Goal: Task Accomplishment & Management: Use online tool/utility

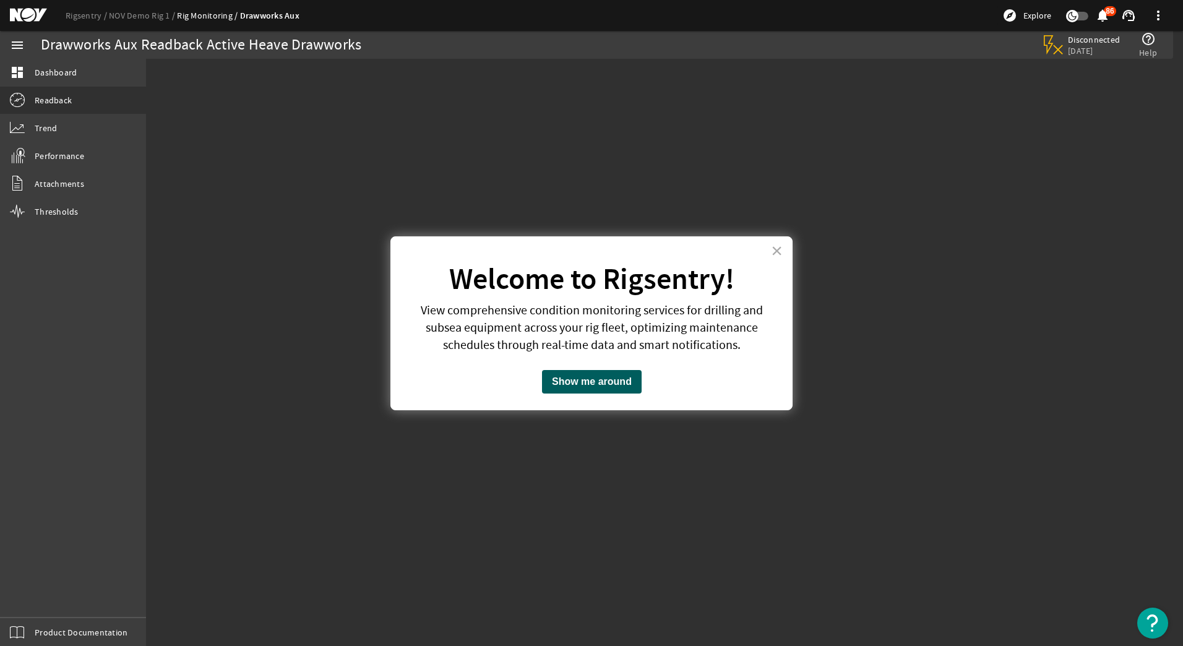
click at [592, 385] on button "Show me around" at bounding box center [592, 382] width 100 height 24
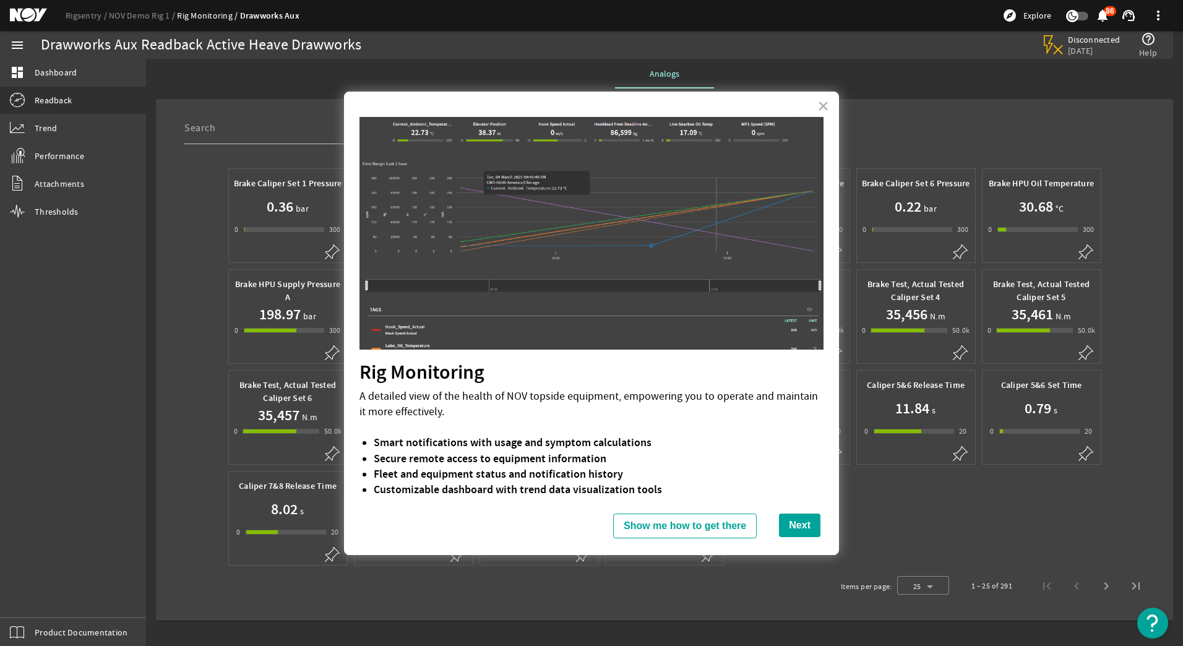
click at [784, 526] on button "Next" at bounding box center [799, 525] width 41 height 24
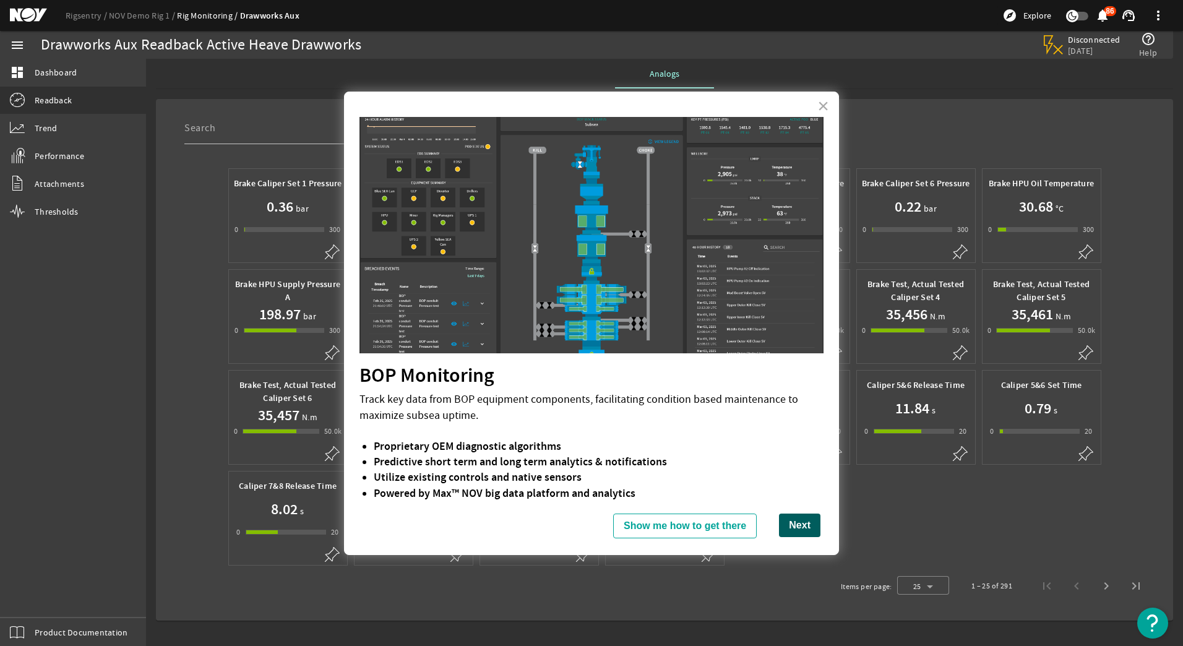
click at [787, 526] on button "Next" at bounding box center [799, 525] width 41 height 24
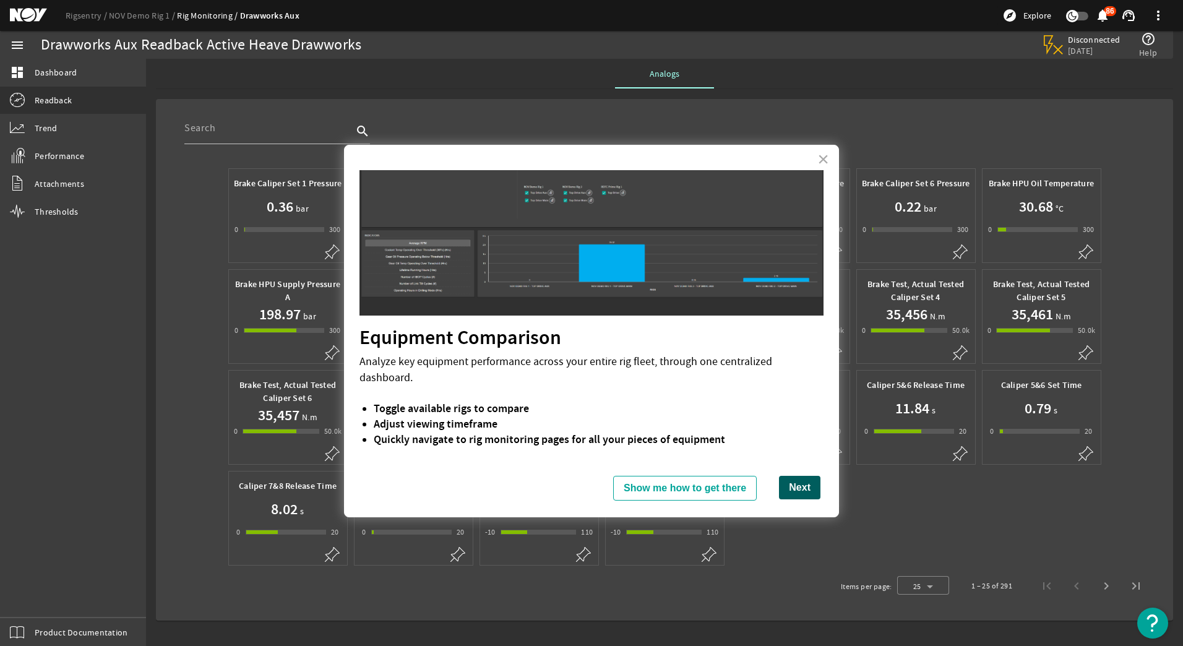
click at [796, 476] on button "Next" at bounding box center [799, 488] width 41 height 24
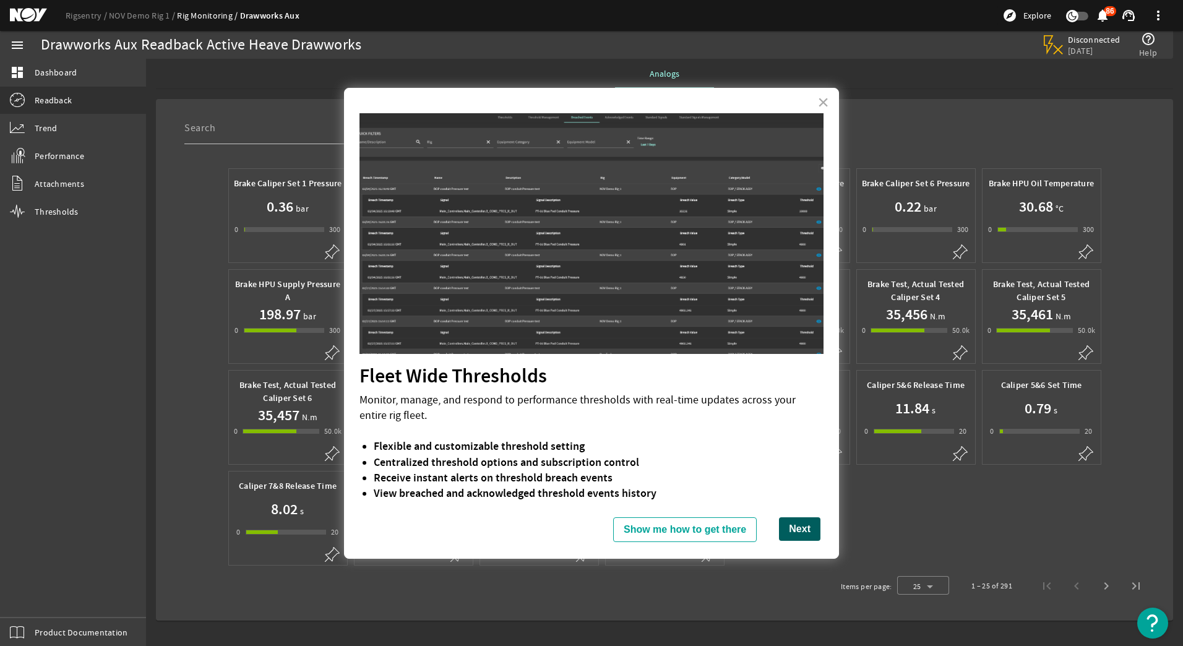
click at [780, 535] on button "Next" at bounding box center [799, 529] width 41 height 24
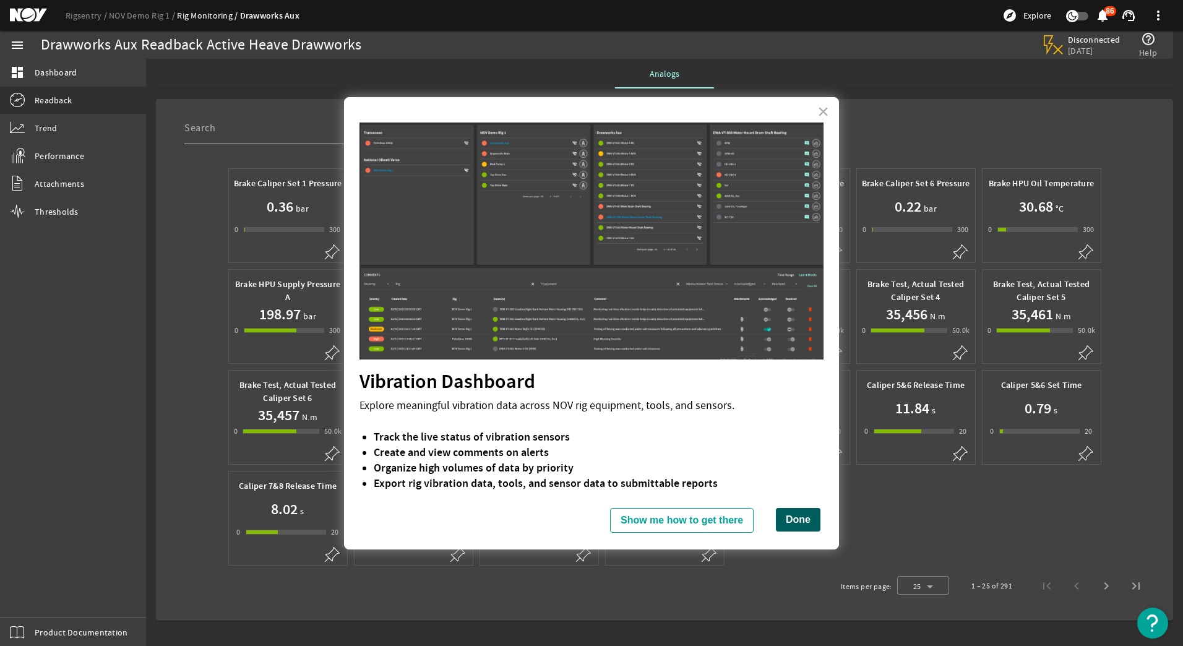
click at [778, 518] on button "Done" at bounding box center [798, 520] width 45 height 24
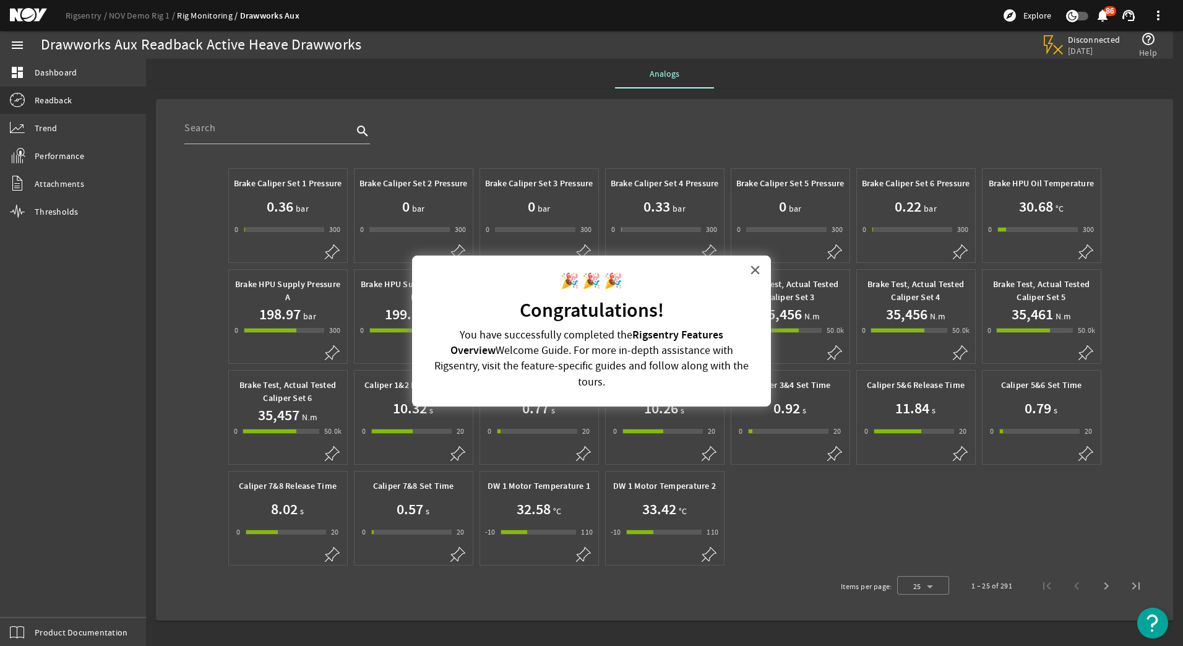
click at [752, 269] on button "×" at bounding box center [755, 270] width 12 height 20
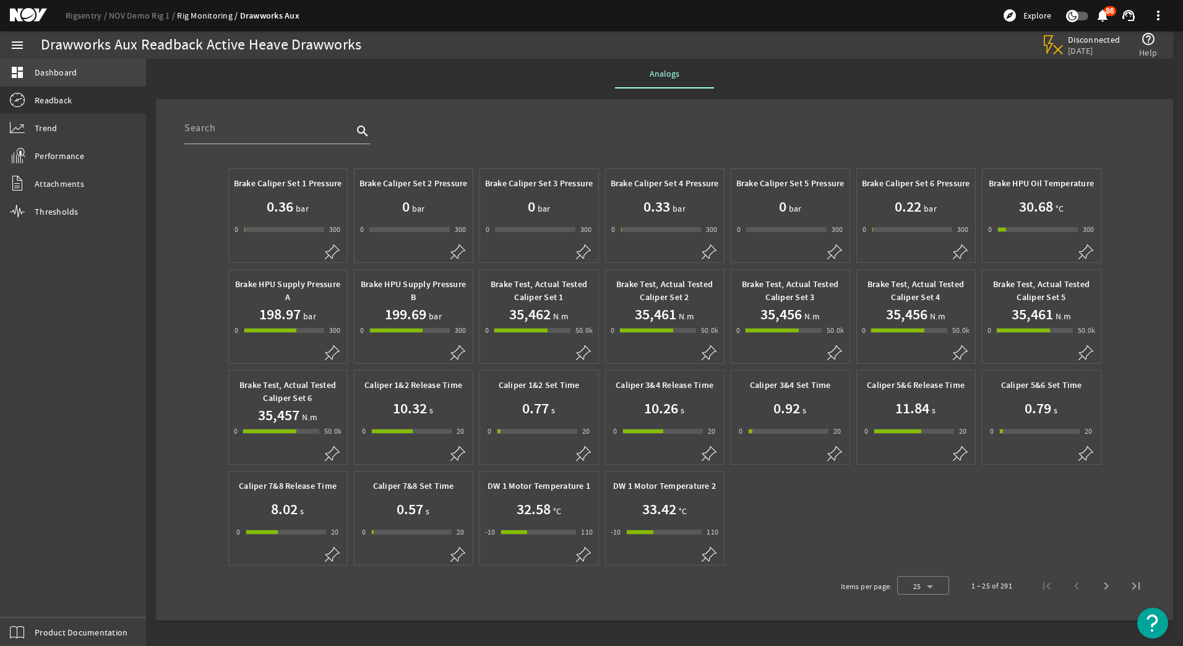
click at [52, 69] on span "Dashboard" at bounding box center [56, 72] width 42 height 12
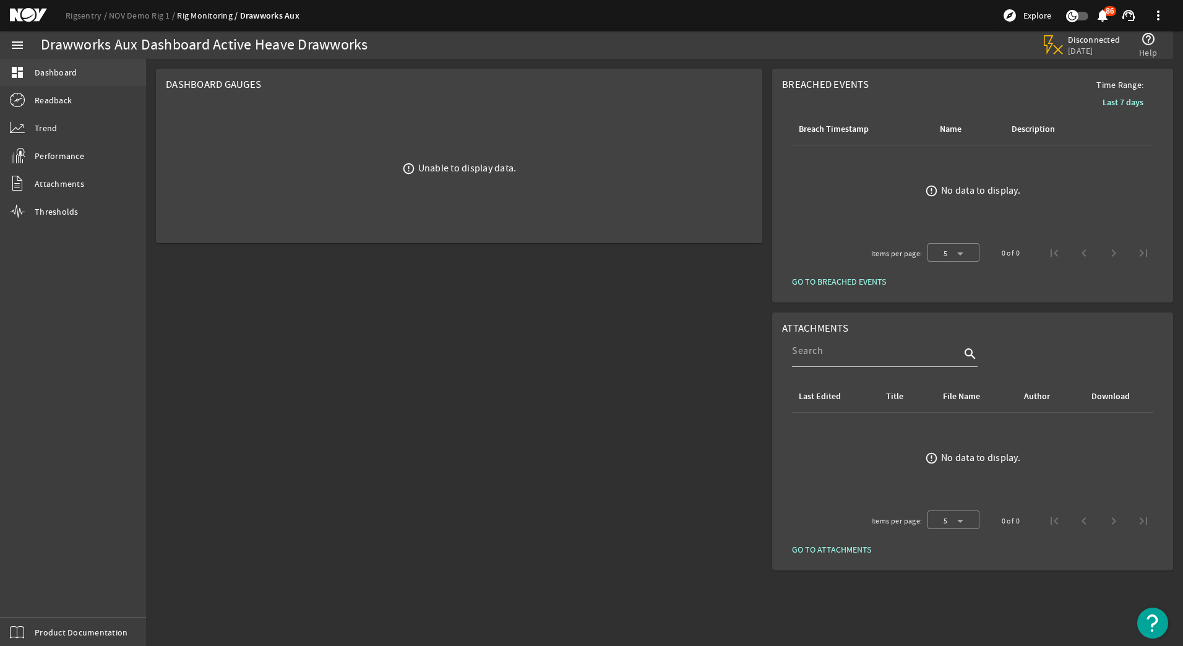
click at [61, 70] on span "Dashboard" at bounding box center [56, 72] width 42 height 12
click at [56, 99] on span "Readback" at bounding box center [53, 100] width 37 height 12
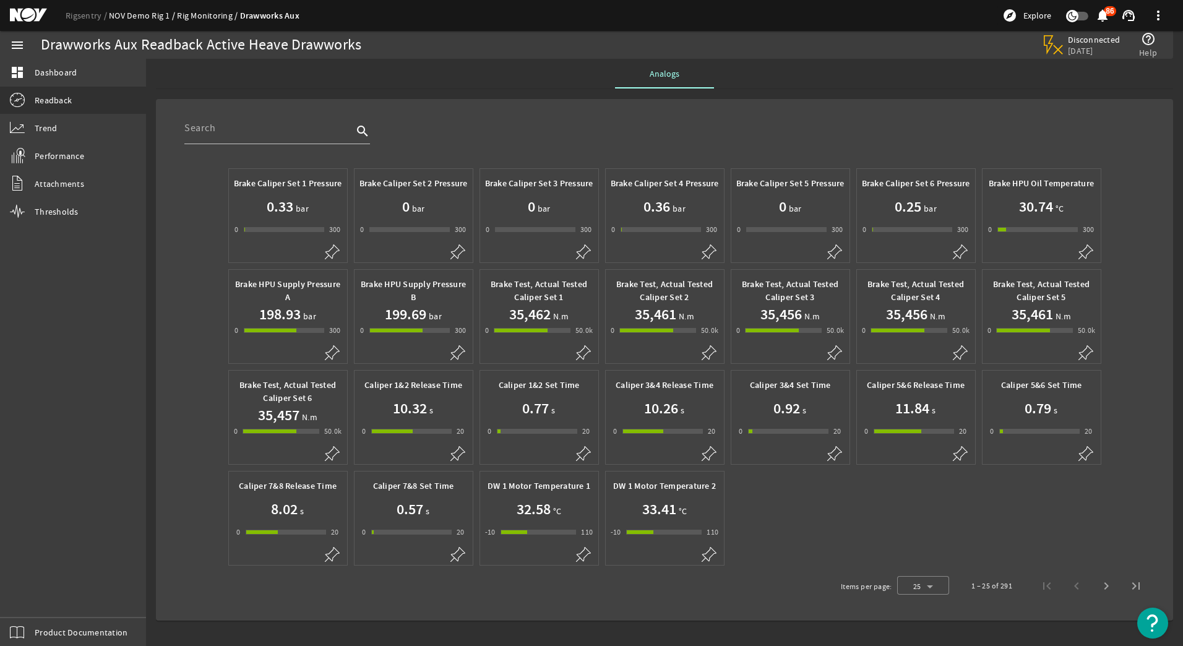
click at [142, 10] on link "NOV Demo Rig 1" at bounding box center [143, 15] width 68 height 11
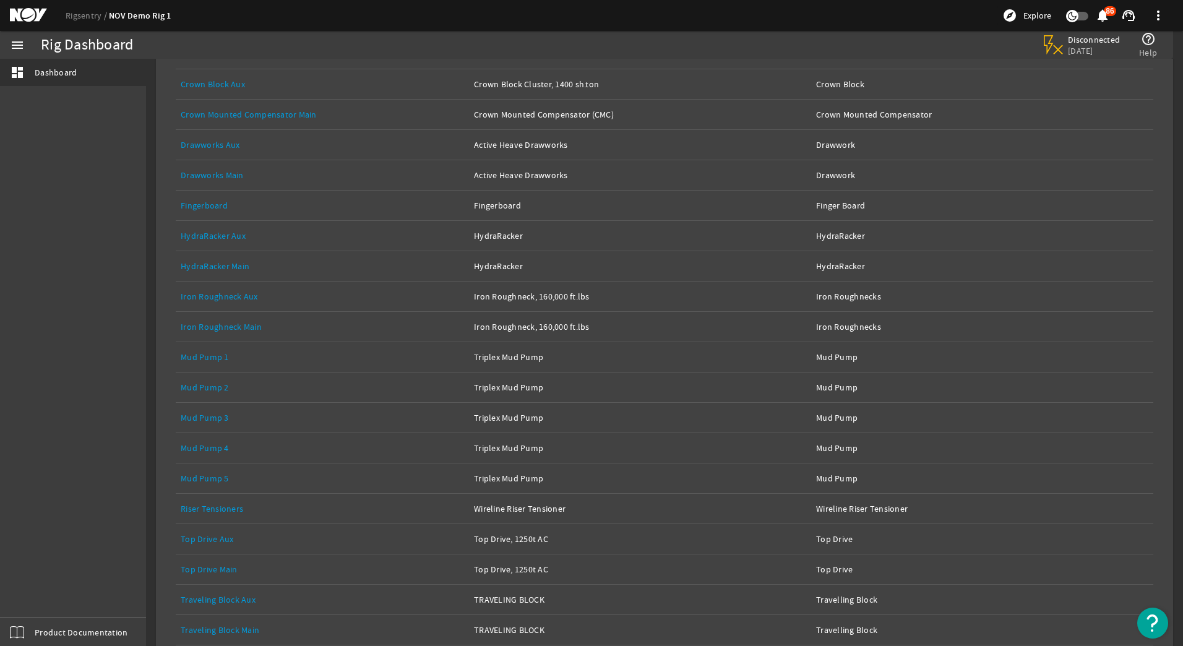
scroll to position [265, 0]
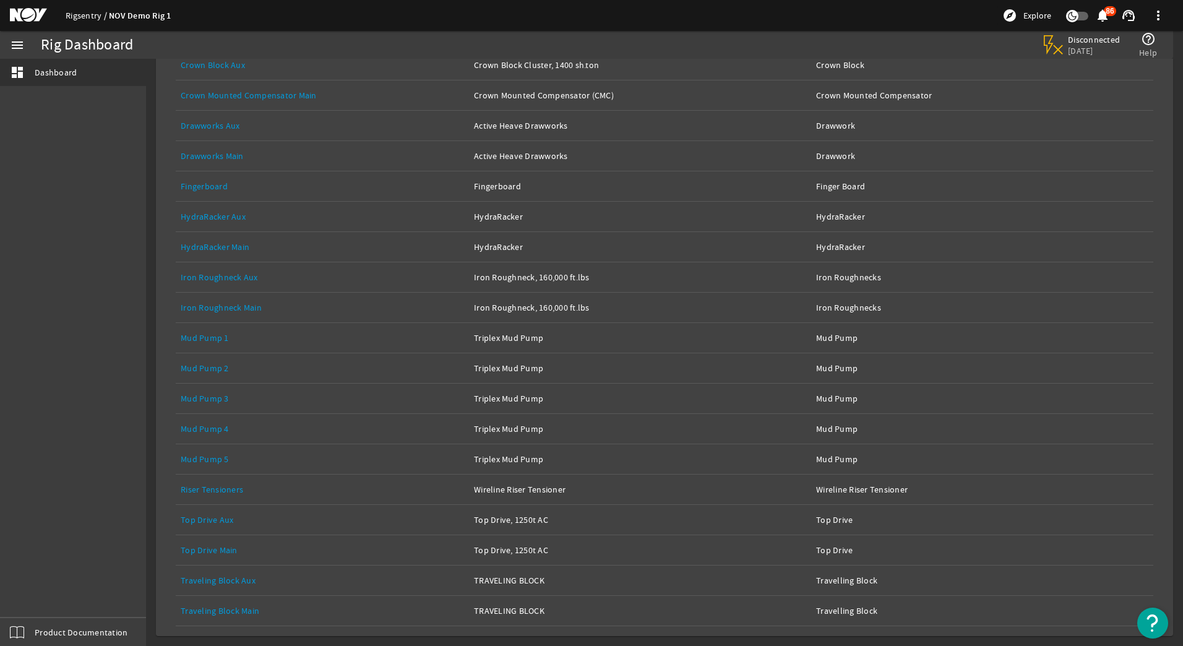
click at [86, 16] on link "Rigsentry" at bounding box center [87, 15] width 43 height 11
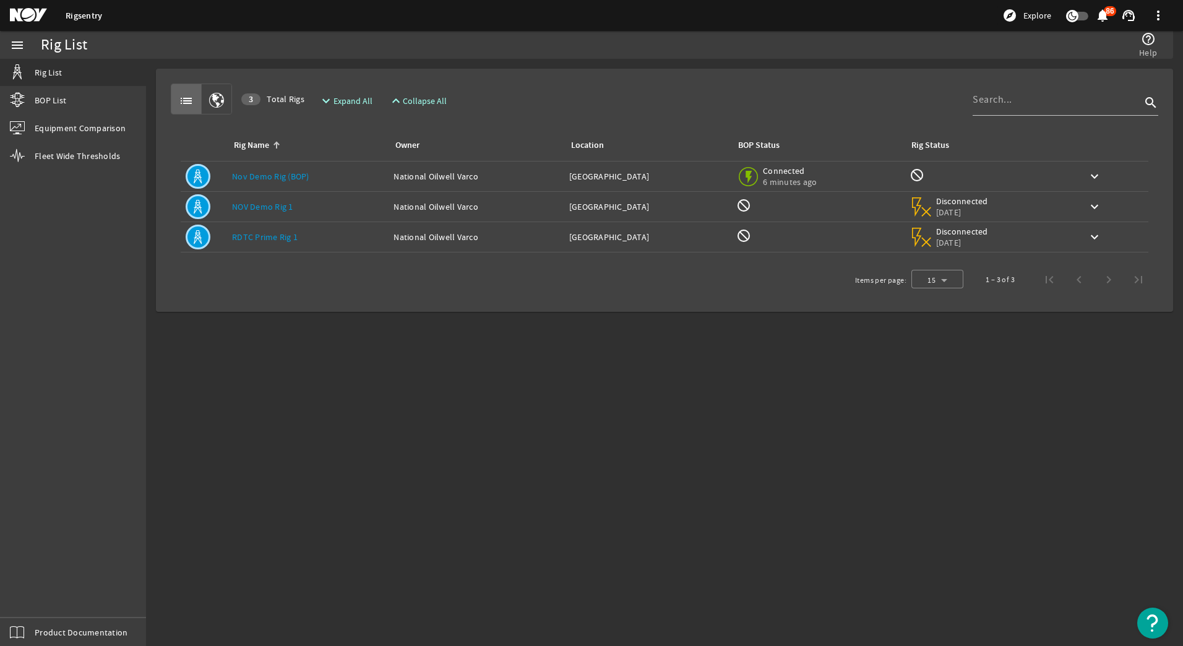
click at [248, 205] on link "NOV Demo Rig 1" at bounding box center [262, 206] width 61 height 11
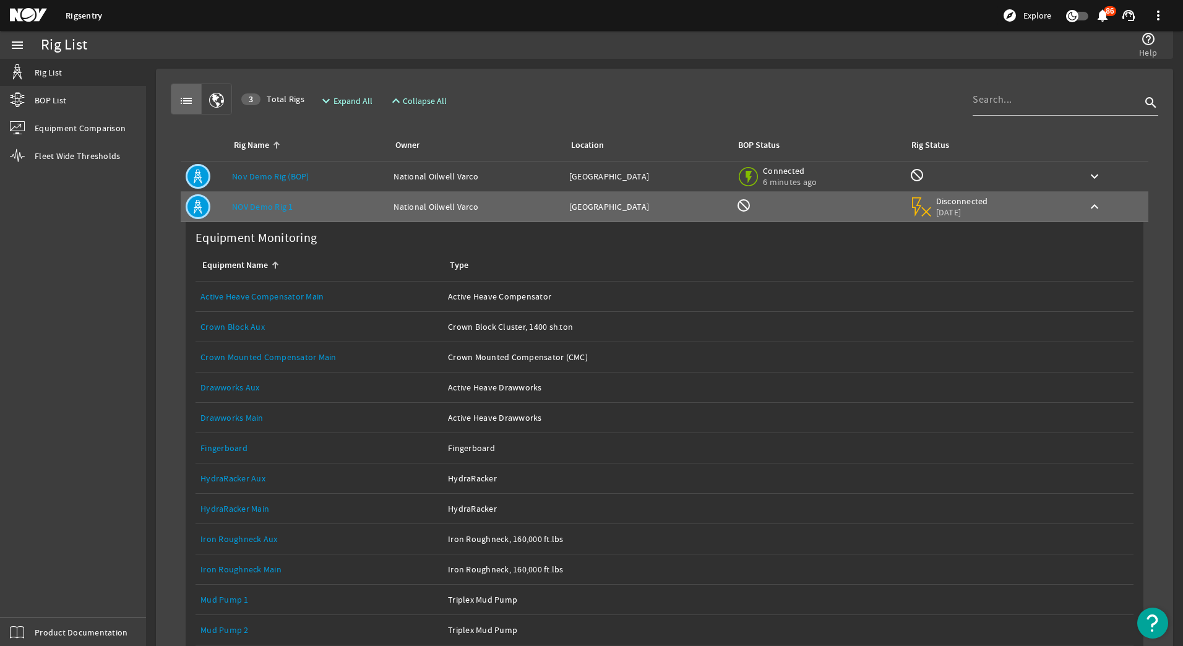
click at [85, 15] on link "Rigsentry" at bounding box center [84, 16] width 36 height 12
click at [54, 70] on span "Rig List" at bounding box center [48, 72] width 27 height 12
click at [348, 97] on span "Expand All" at bounding box center [352, 101] width 39 height 12
click at [75, 12] on link "Rigsentry" at bounding box center [84, 16] width 36 height 12
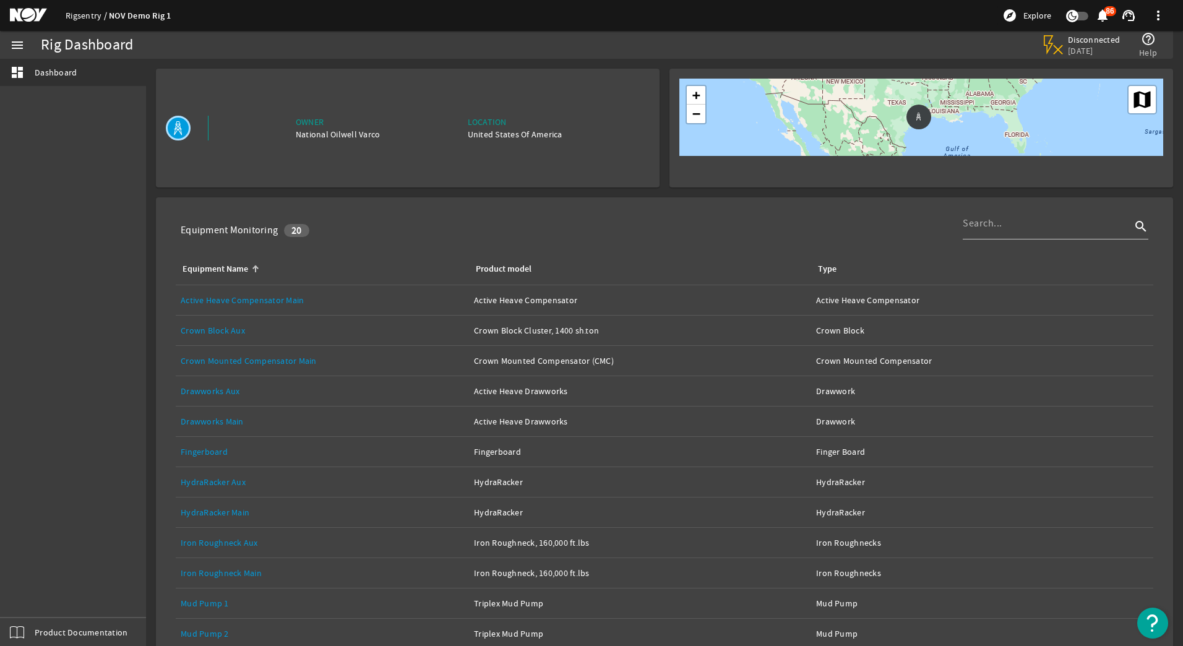
click at [92, 15] on link "Rigsentry" at bounding box center [87, 15] width 43 height 11
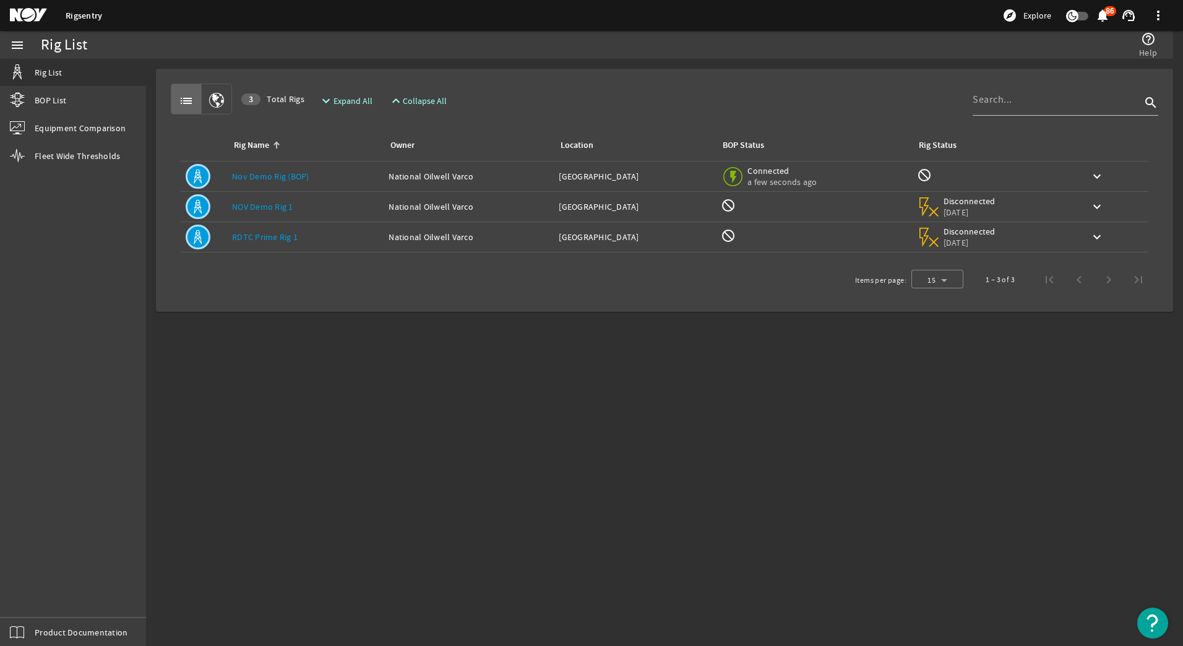
click at [260, 234] on link "RDTC Prime Rig 1" at bounding box center [265, 236] width 66 height 11
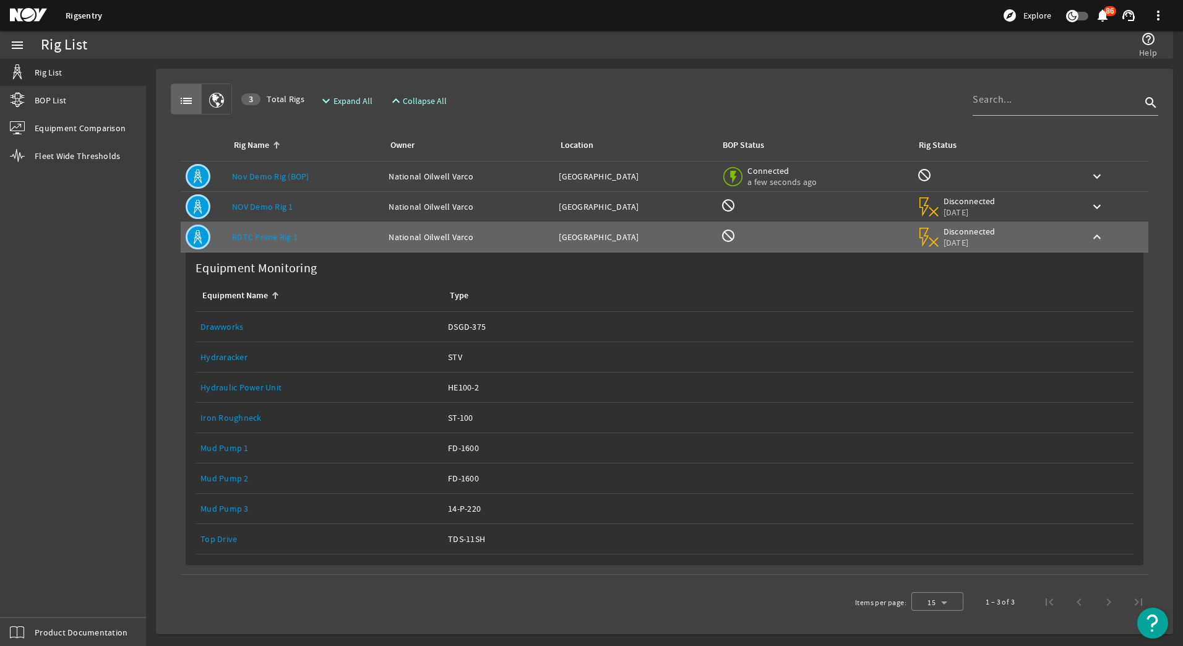
click at [260, 205] on link "NOV Demo Rig 1" at bounding box center [262, 206] width 61 height 11
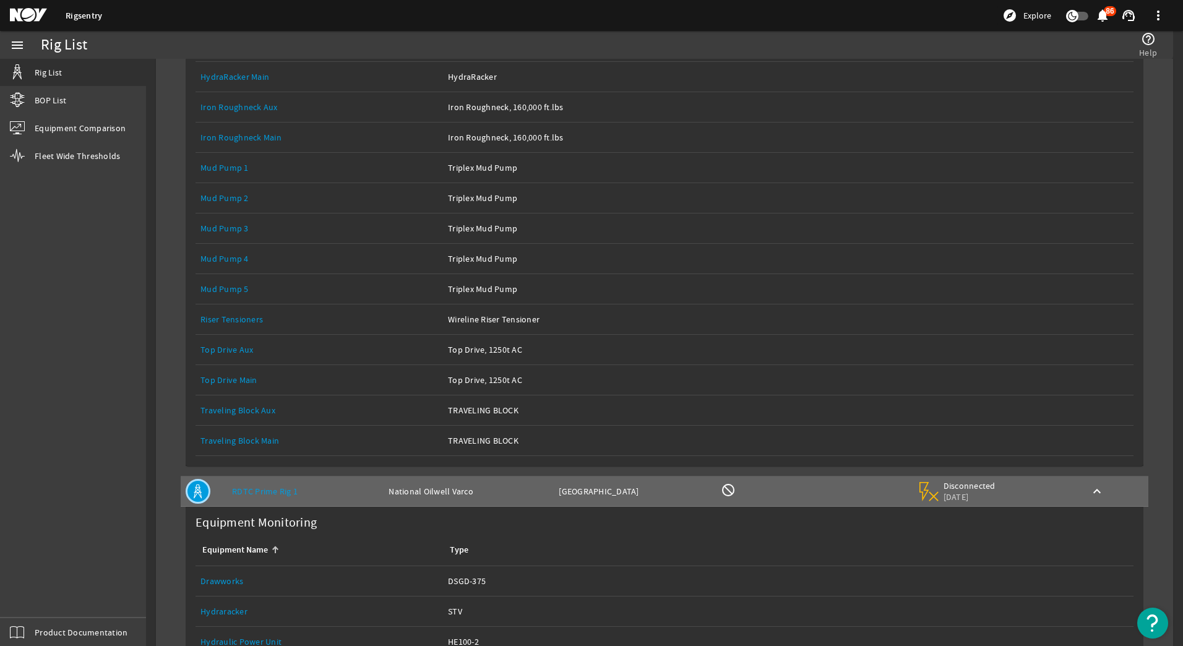
scroll to position [433, 0]
click at [241, 316] on link "Riser Tensioners" at bounding box center [231, 317] width 62 height 11
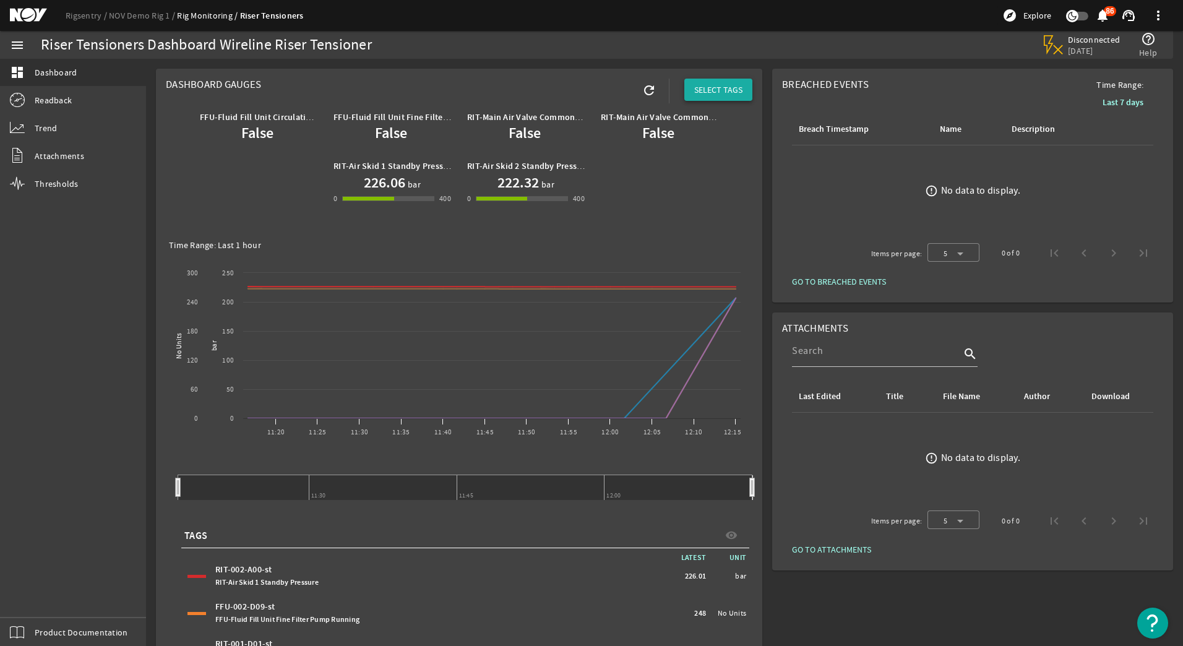
click at [706, 86] on span "SELECT TAGS" at bounding box center [718, 90] width 48 height 12
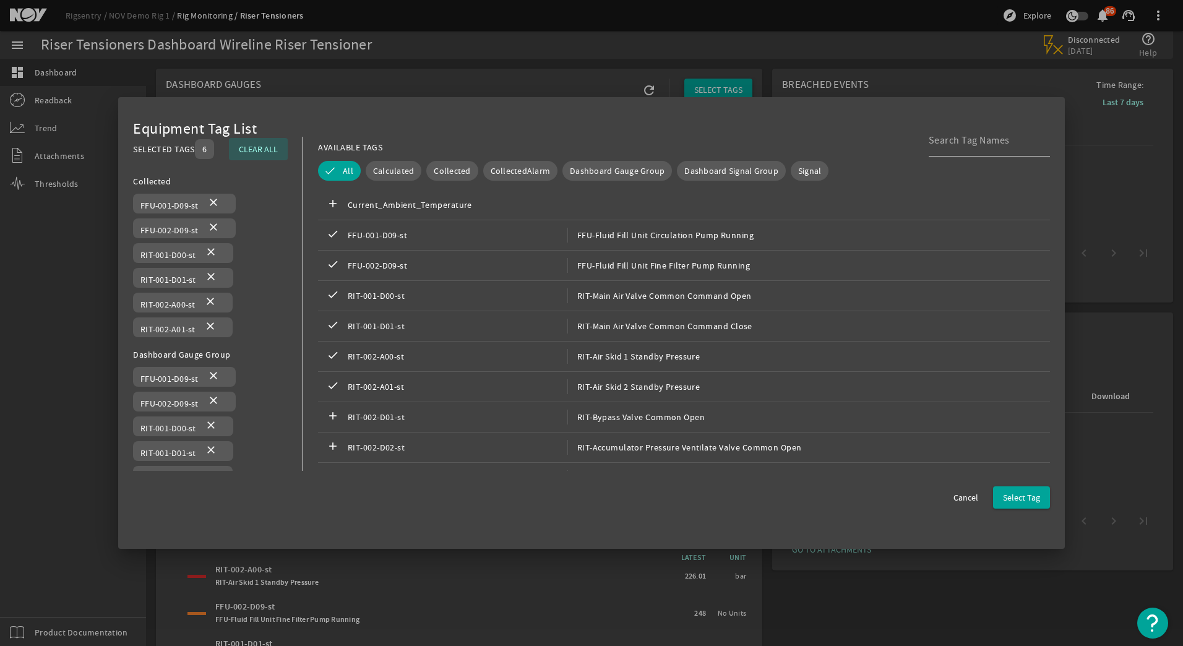
click at [706, 86] on div at bounding box center [591, 323] width 1183 height 646
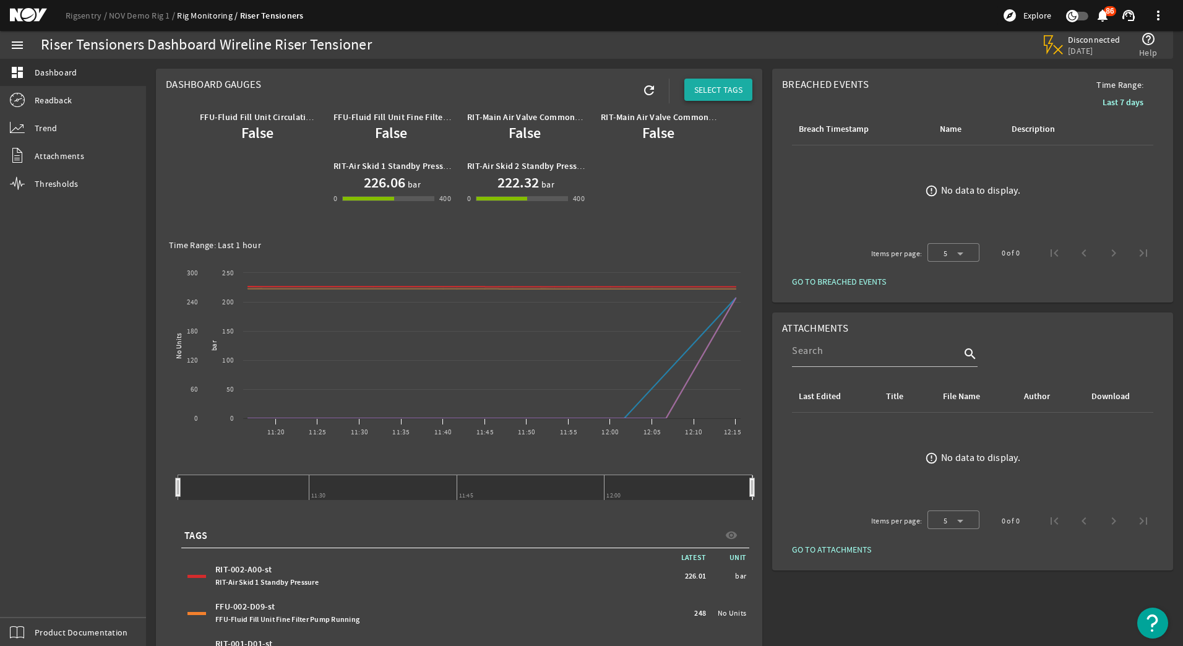
click at [713, 88] on span "SELECT TAGS" at bounding box center [718, 90] width 48 height 12
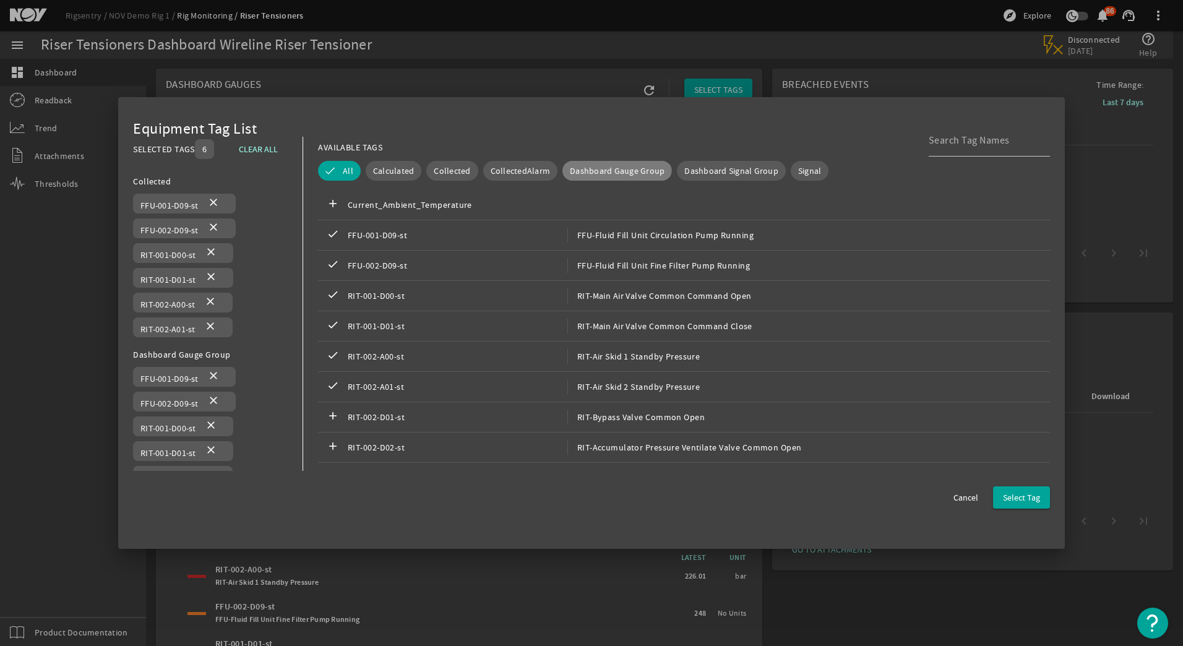
click at [608, 165] on span "Dashboard Gauge Group" at bounding box center [617, 171] width 95 height 12
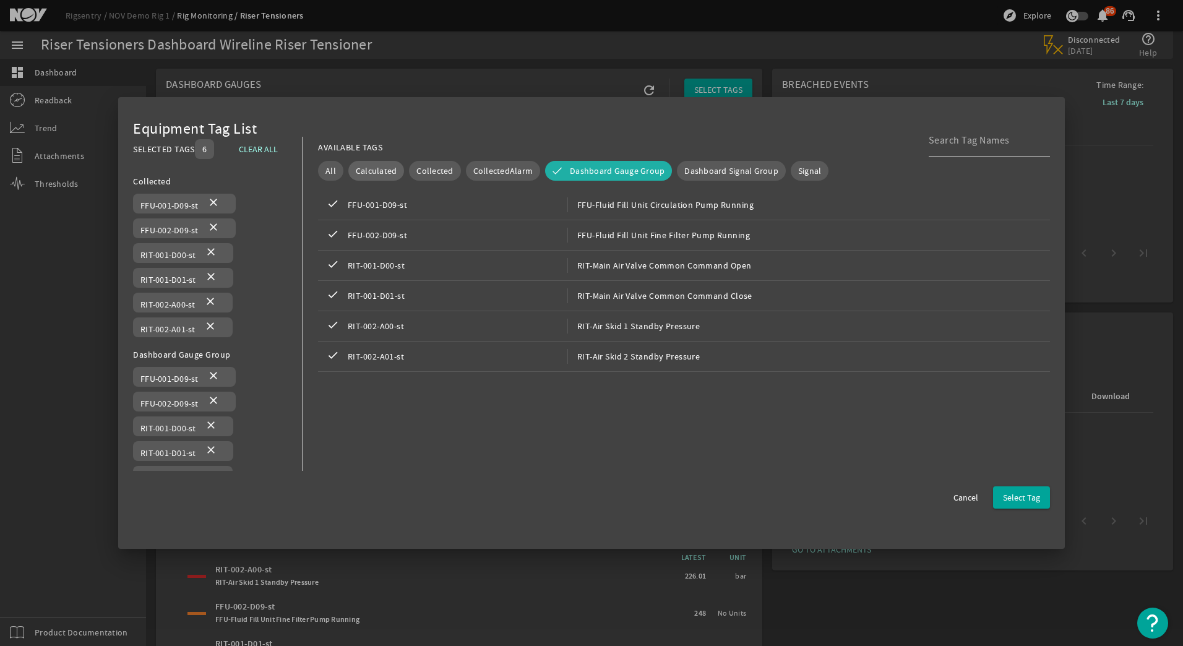
click at [374, 166] on span "Calculated" at bounding box center [376, 171] width 41 height 12
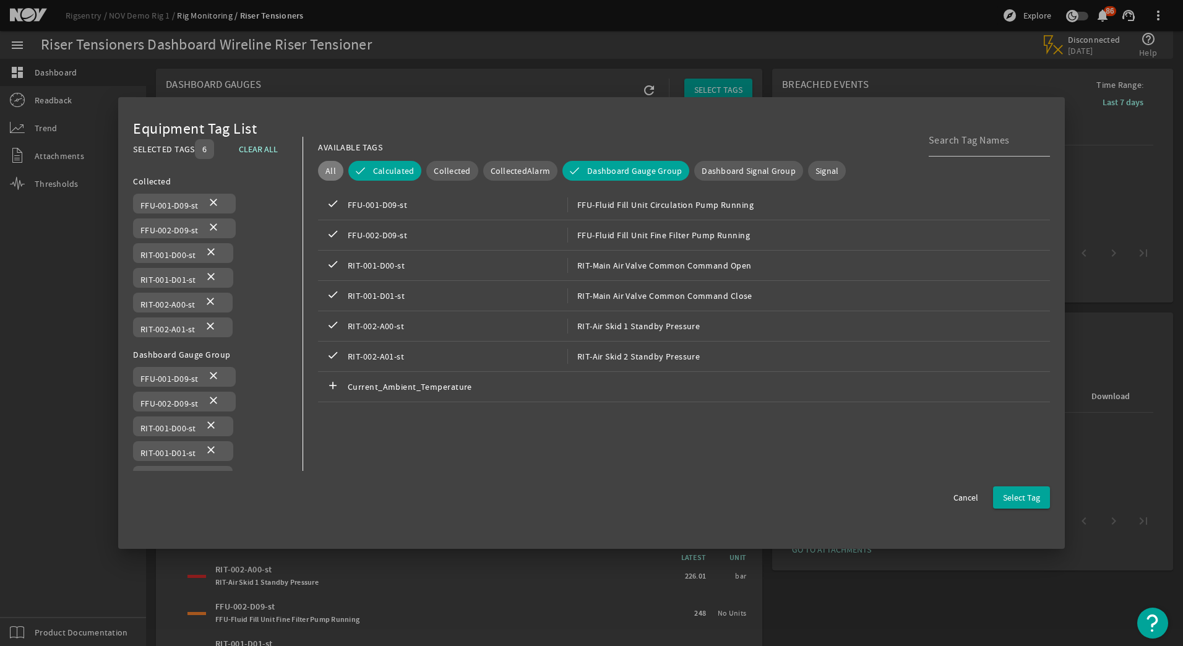
click at [332, 166] on span "All" at bounding box center [330, 171] width 11 height 12
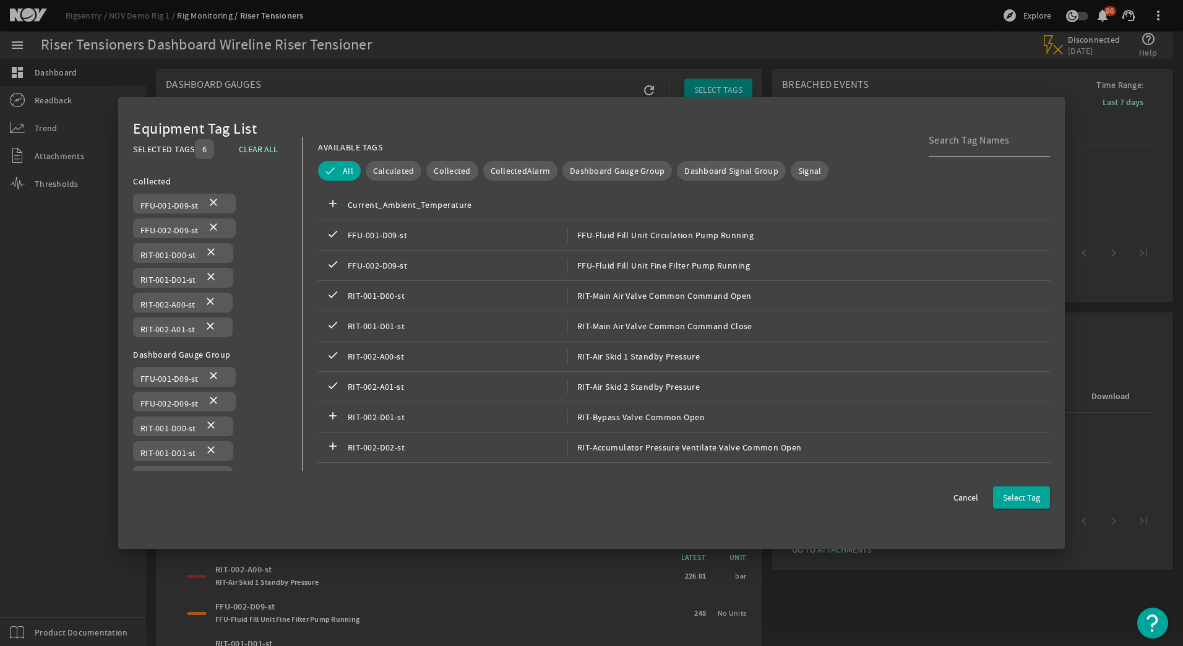
click at [1102, 393] on div at bounding box center [591, 323] width 1183 height 646
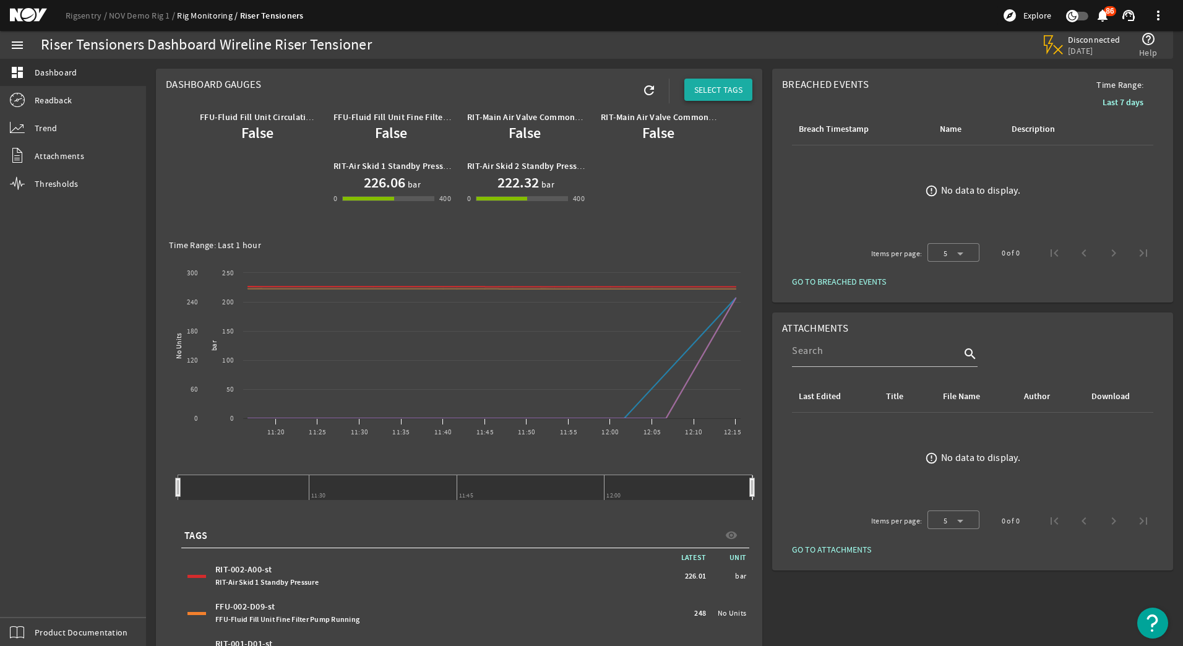
click at [715, 82] on span at bounding box center [718, 90] width 68 height 30
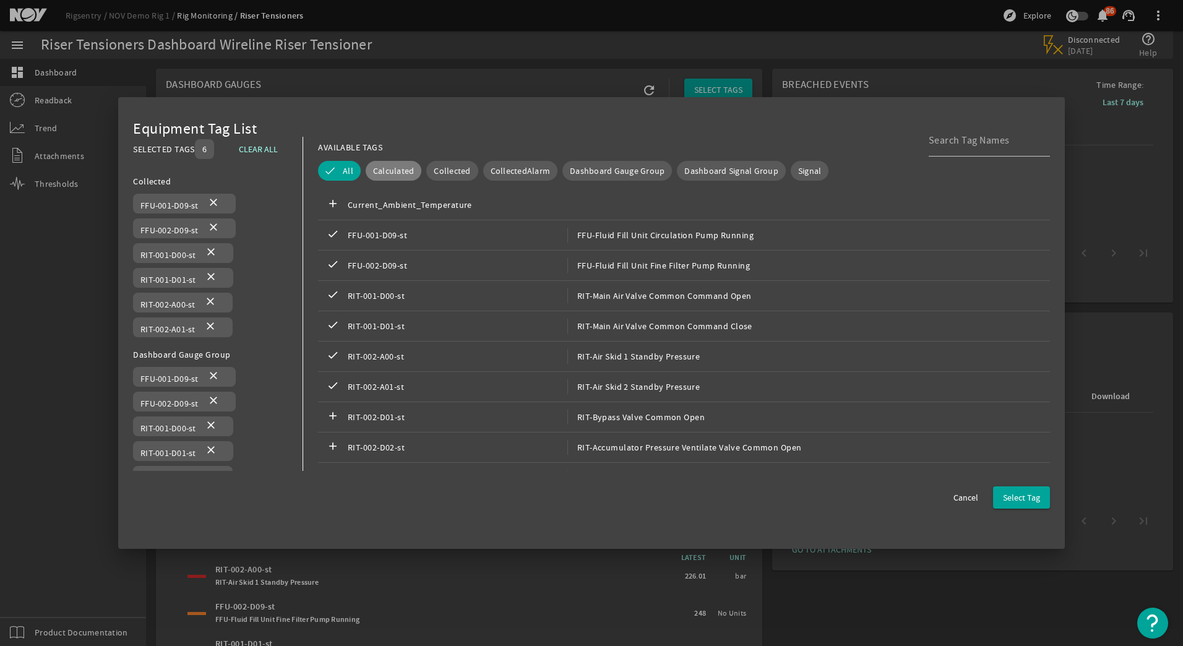
click at [391, 168] on span "Calculated" at bounding box center [393, 171] width 41 height 12
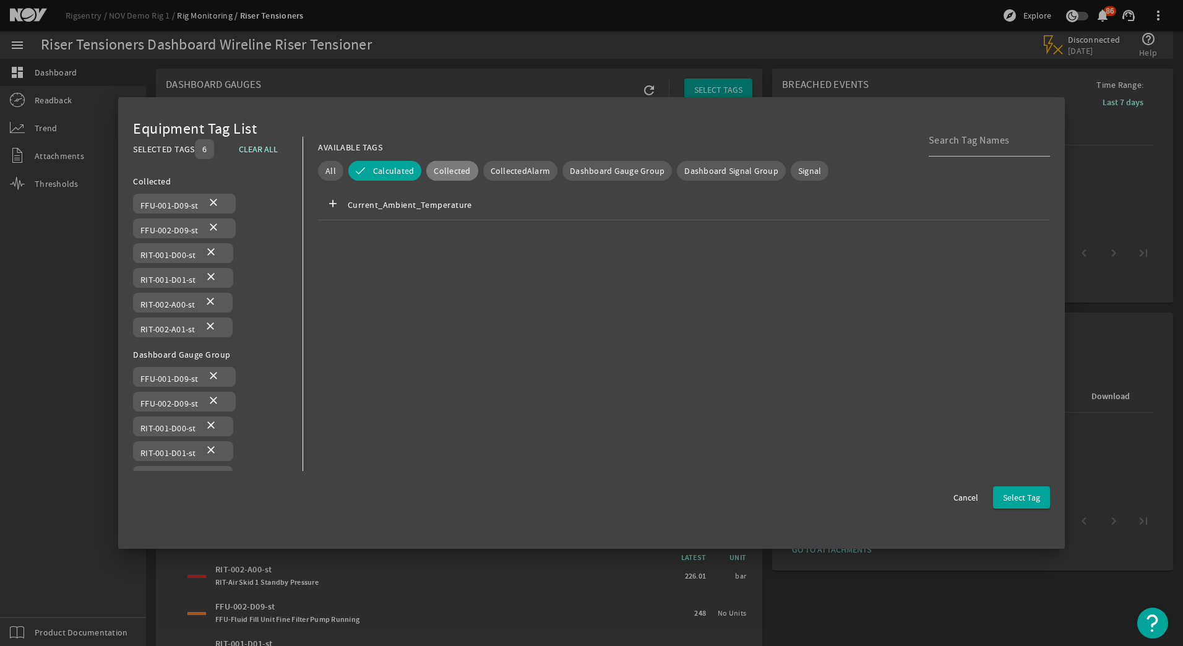
click at [453, 166] on span "Collected" at bounding box center [452, 171] width 36 height 12
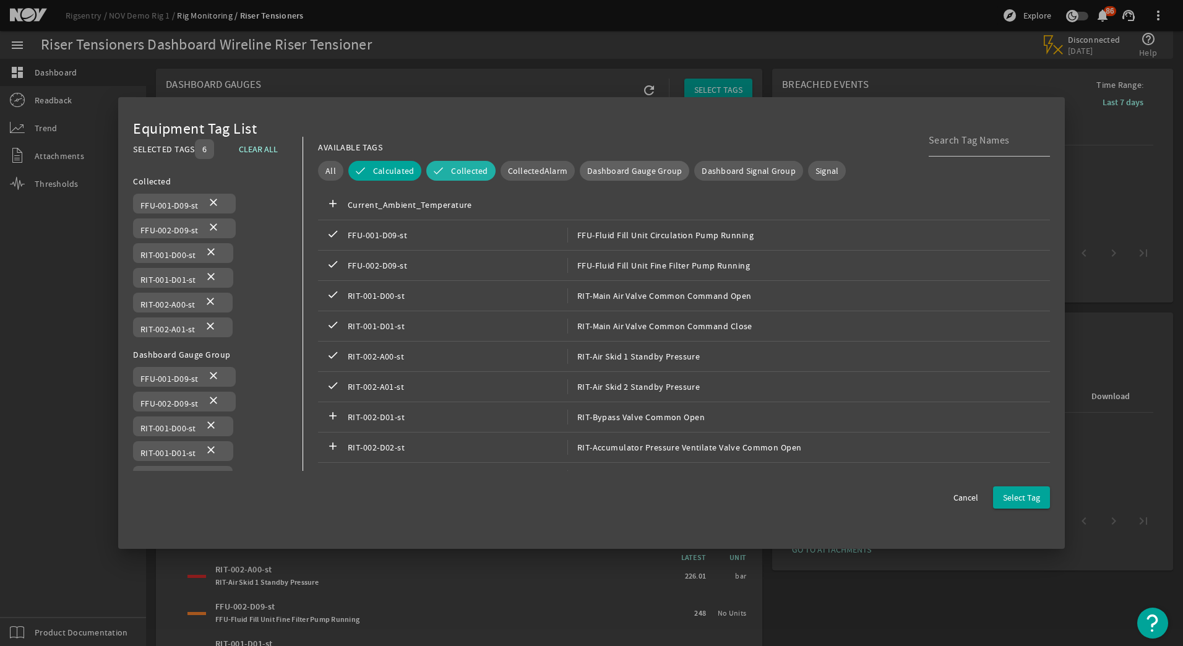
click at [614, 170] on span "Dashboard Gauge Group" at bounding box center [634, 171] width 95 height 12
click at [621, 163] on button "Dashboard Gauge Group" at bounding box center [643, 171] width 127 height 20
click at [621, 163] on button "Dashboard Gauge Group" at bounding box center [634, 171] width 109 height 20
click at [328, 168] on span "All" at bounding box center [330, 171] width 11 height 12
click at [1161, 15] on div at bounding box center [591, 323] width 1183 height 646
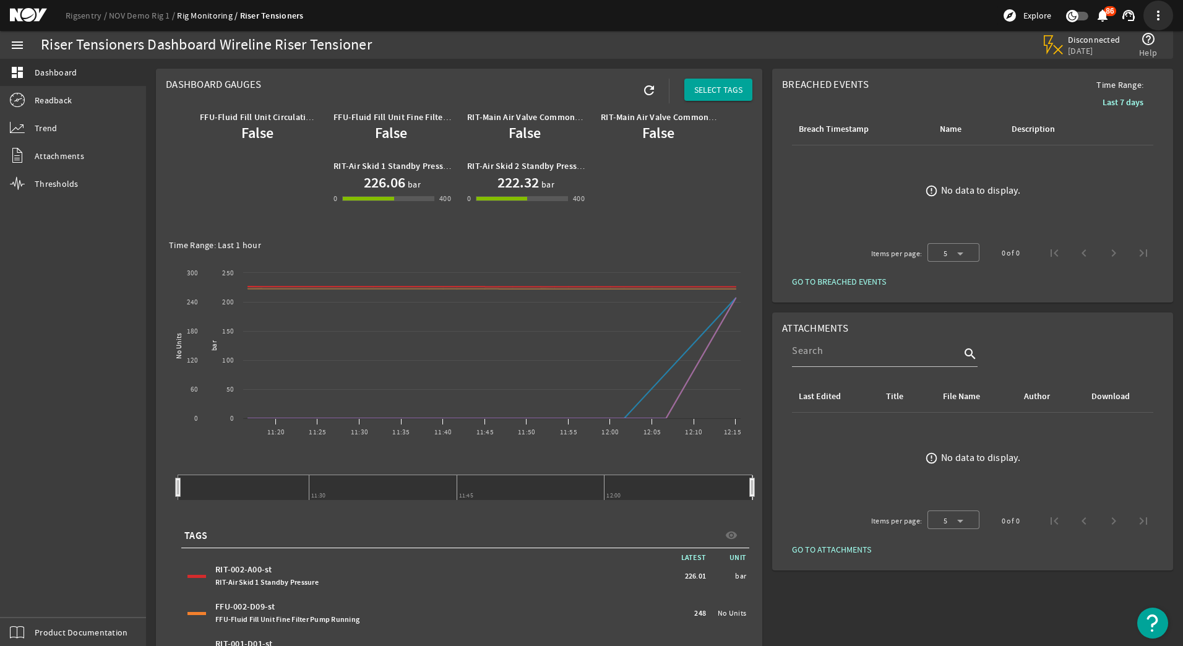
click at [1157, 15] on span at bounding box center [1158, 16] width 30 height 30
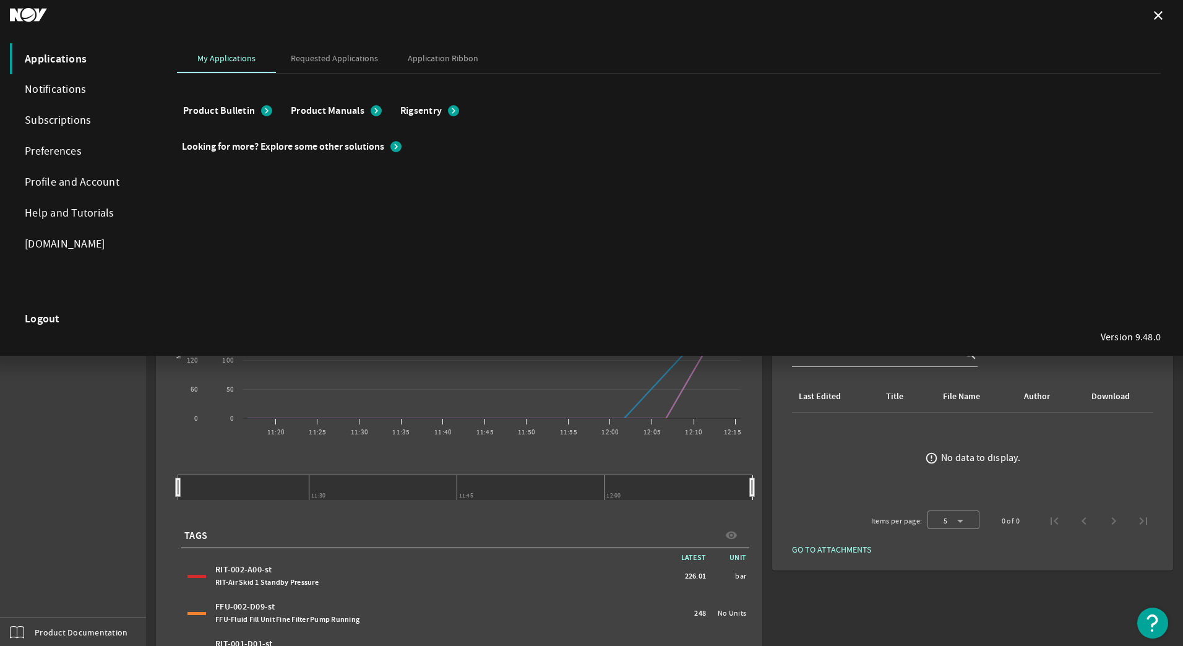
click at [41, 404] on div at bounding box center [591, 323] width 1183 height 646
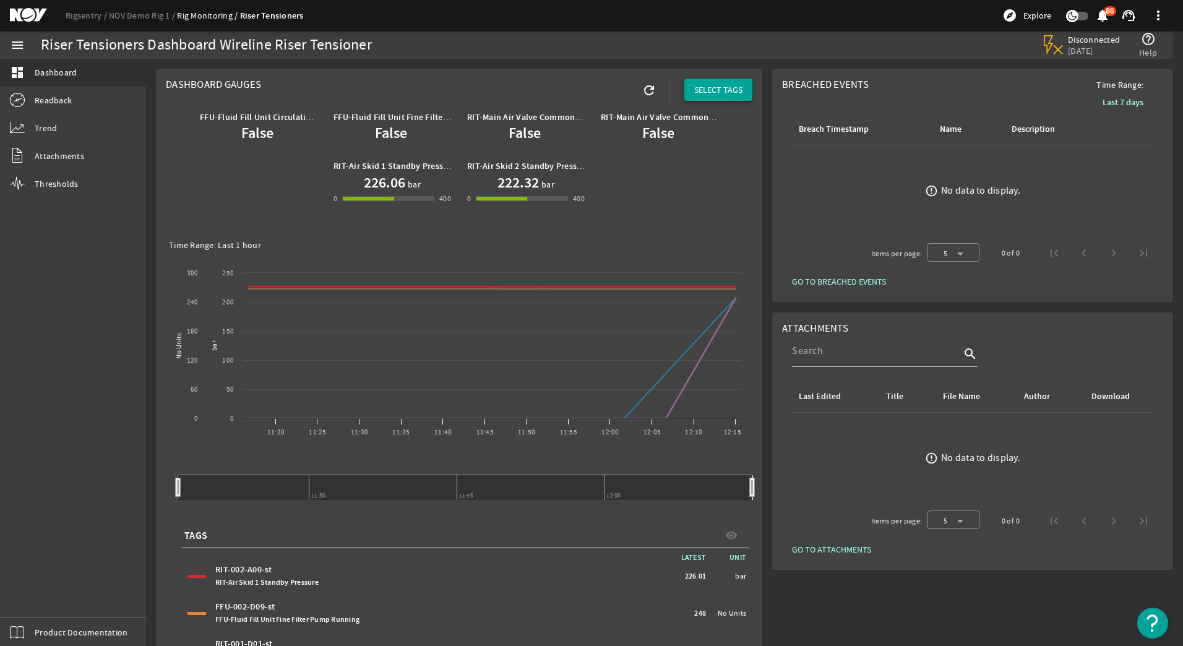
click at [711, 85] on span "SELECT TAGS" at bounding box center [718, 90] width 48 height 12
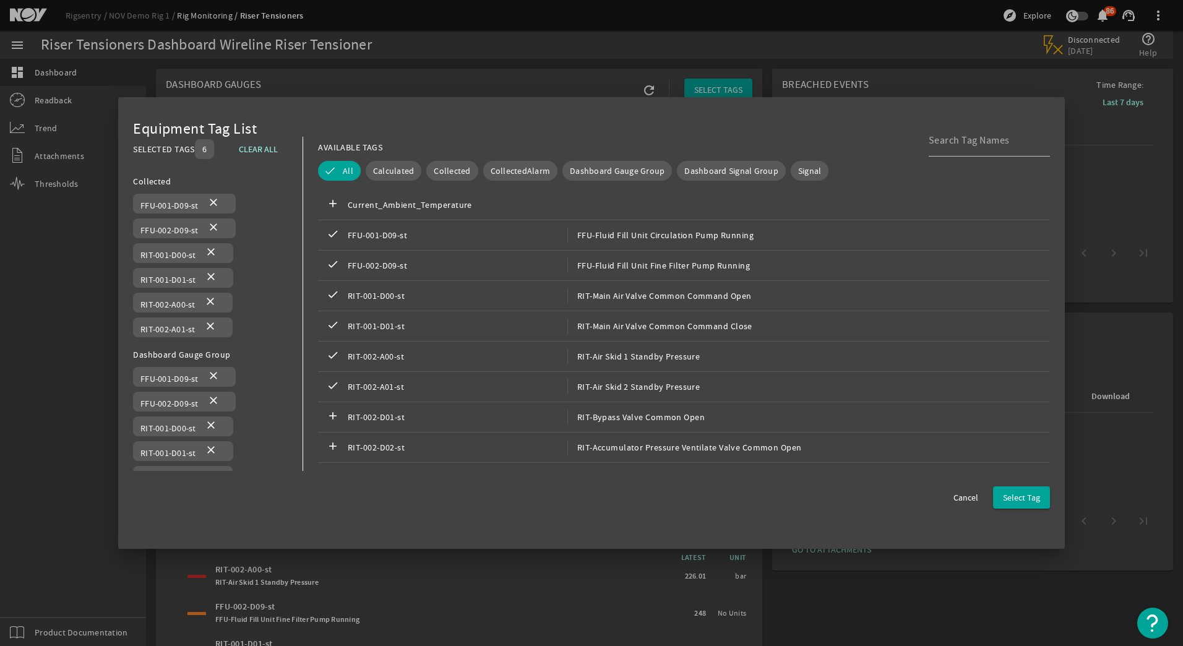
drag, startPoint x: 201, startPoint y: 146, endPoint x: 277, endPoint y: 109, distance: 84.4
click at [277, 109] on div "Equipment Tag List SELECTED TAGS 6 CLEAR ALL You can select up to 10 tags. Coll…" at bounding box center [591, 323] width 946 height 452
click at [946, 142] on input at bounding box center [984, 140] width 111 height 15
drag, startPoint x: 311, startPoint y: 228, endPoint x: 315, endPoint y: 208, distance: 19.8
click at [315, 208] on div "AVAILABLE TAGS All Calculated Collected CollectedAlarm Dashboard Gauge Group Da…" at bounding box center [676, 309] width 747 height 345
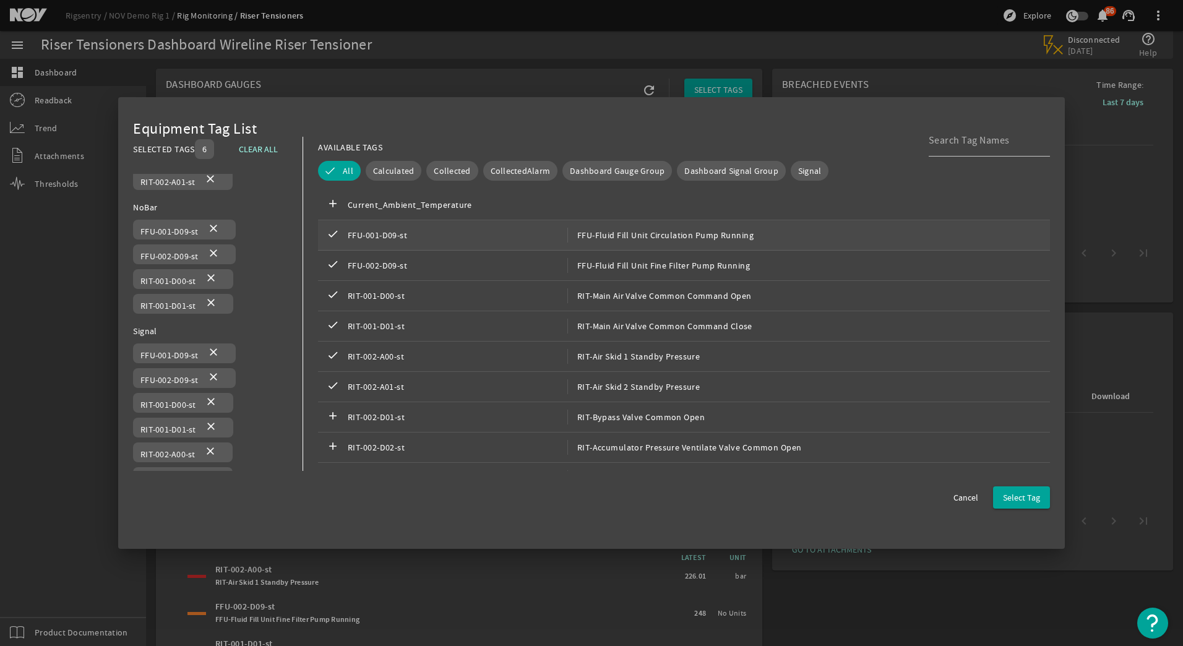
drag, startPoint x: 313, startPoint y: 235, endPoint x: 868, endPoint y: 223, distance: 555.0
click at [862, 223] on div "AVAILABLE TAGS All Calculated Collected CollectedAlarm Dashboard Gauge Group Da…" at bounding box center [676, 309] width 747 height 345
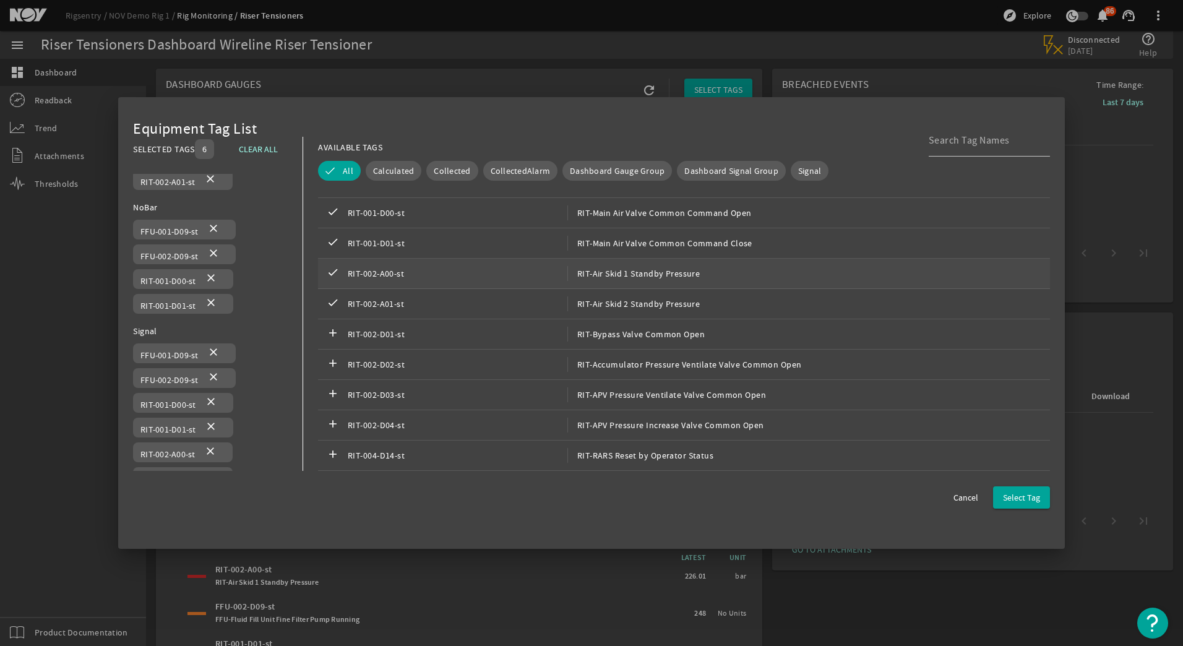
scroll to position [247, 0]
drag, startPoint x: 311, startPoint y: 268, endPoint x: 379, endPoint y: 478, distance: 220.7
click at [0, 0] on ng-component "Equipment Tag List SELECTED TAGS 6 CLEAR ALL You can select up to 10 tags. Coll…" at bounding box center [0, 0] width 0 height 0
drag, startPoint x: 379, startPoint y: 478, endPoint x: 380, endPoint y: 520, distance: 42.1
click at [380, 520] on div "Equipment Tag List SELECTED TAGS 6 CLEAR ALL You can select up to 10 tags. Coll…" at bounding box center [591, 323] width 946 height 452
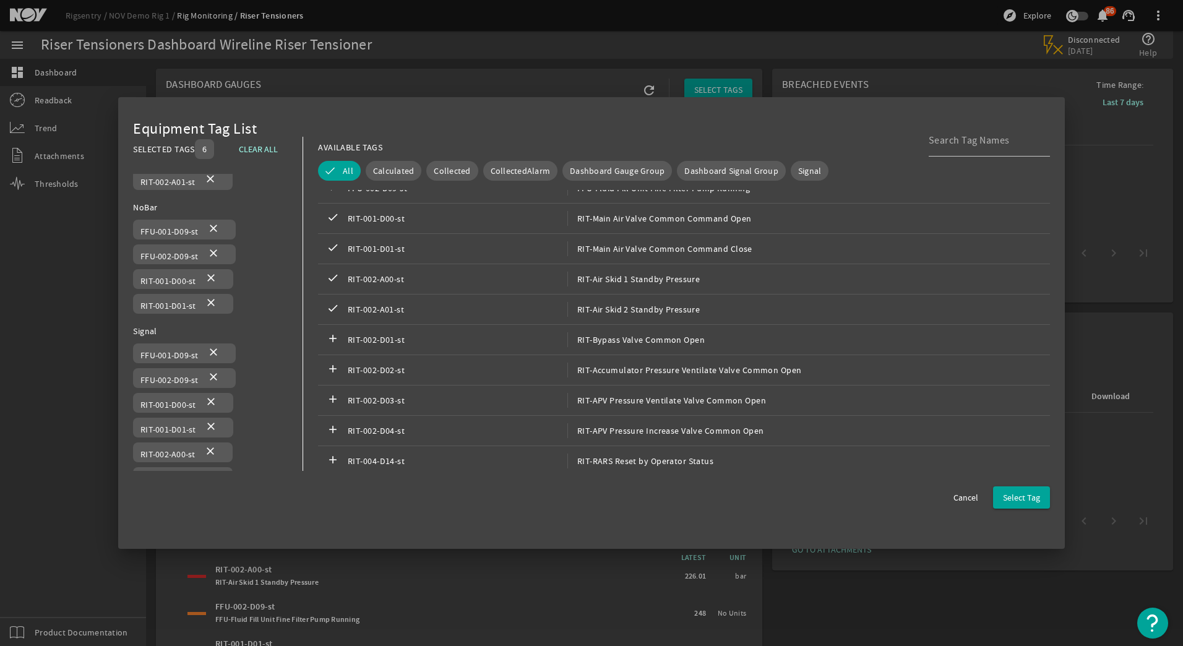
scroll to position [0, 0]
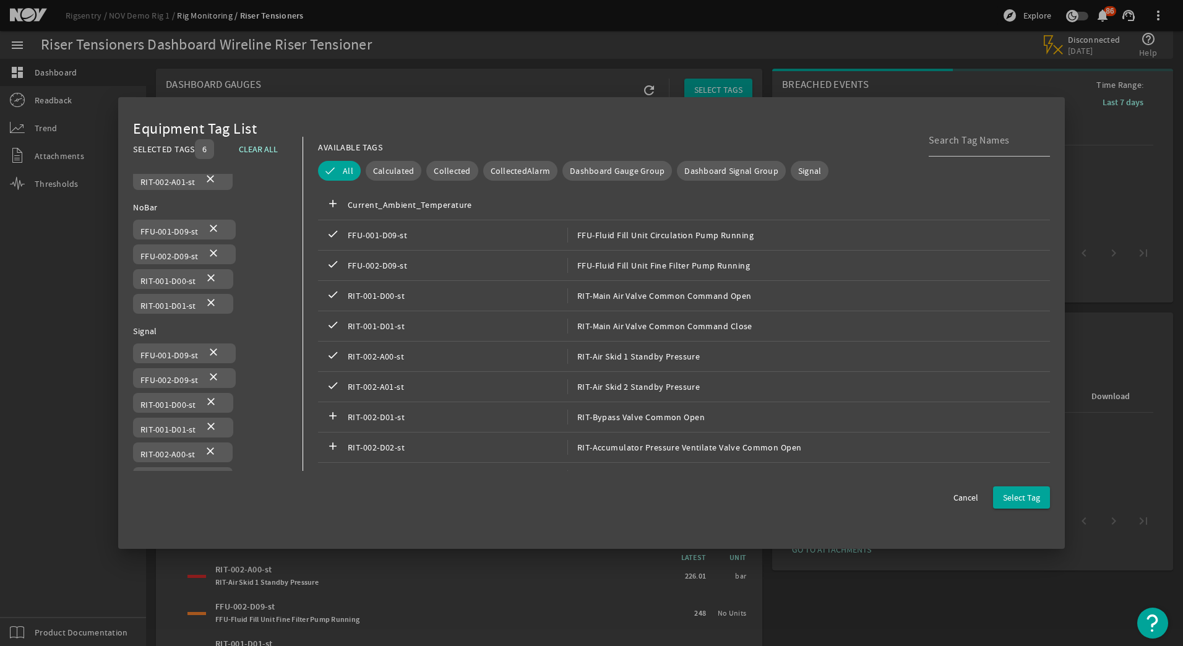
drag, startPoint x: 337, startPoint y: 169, endPoint x: 403, endPoint y: 121, distance: 81.9
click at [403, 121] on mat-dialog-content "Equipment Tag List SELECTED TAGS 6 CLEAR ALL You can select up to 10 tags. Coll…" at bounding box center [591, 294] width 917 height 354
click at [499, 117] on mat-dialog-content "Equipment Tag List SELECTED TAGS 6 CLEAR ALL You can select up to 10 tags. Coll…" at bounding box center [591, 294] width 917 height 354
click at [1023, 495] on span "Select Tag" at bounding box center [1021, 497] width 37 height 12
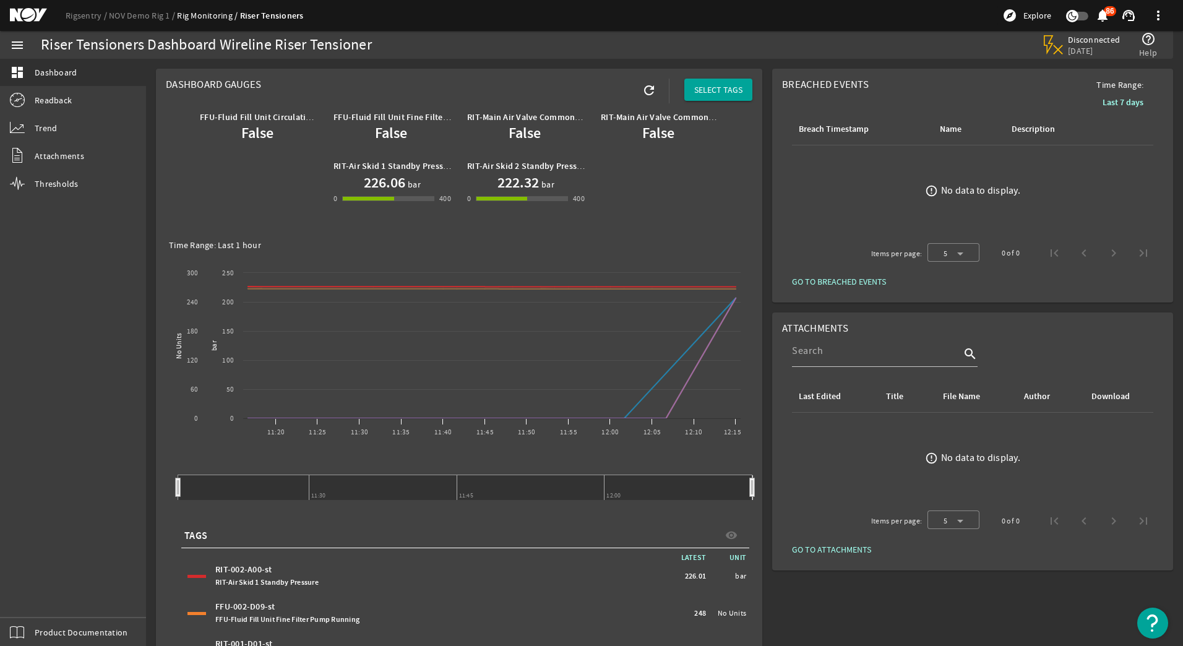
click at [1155, 13] on span at bounding box center [1158, 16] width 30 height 30
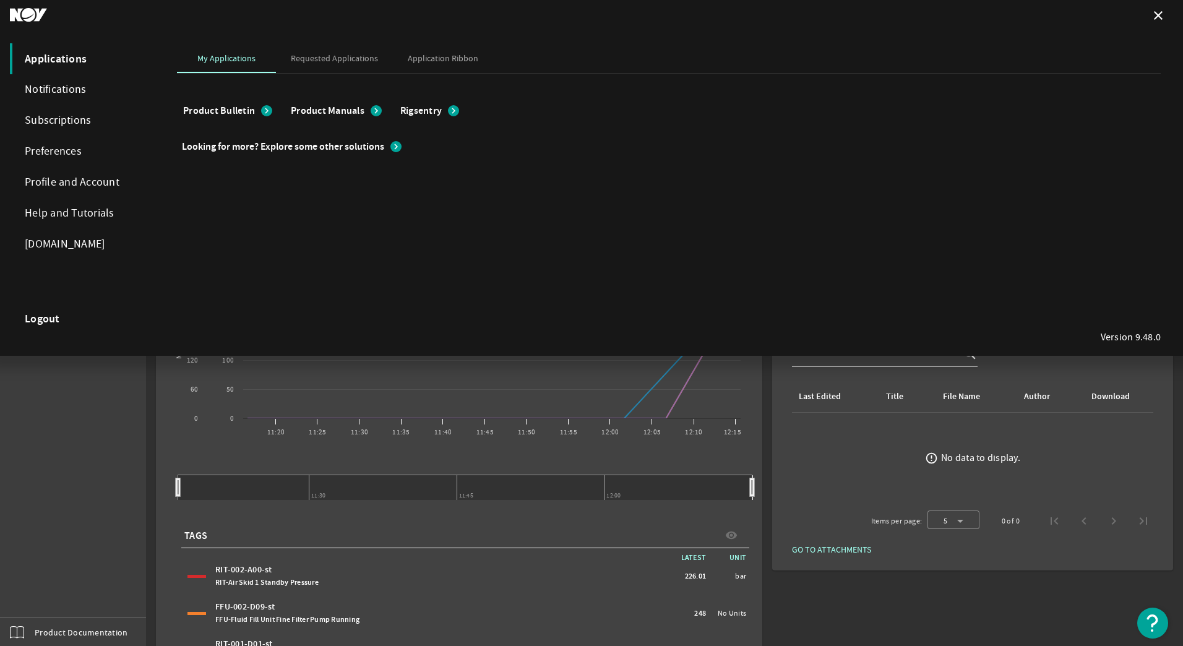
click at [878, 155] on div "Product Bulletin chevron_right Product Manuals chevron_right Rigsentry chevron_…" at bounding box center [532, 197] width 711 height 247
click at [1156, 12] on mat-icon "close" at bounding box center [1158, 15] width 15 height 15
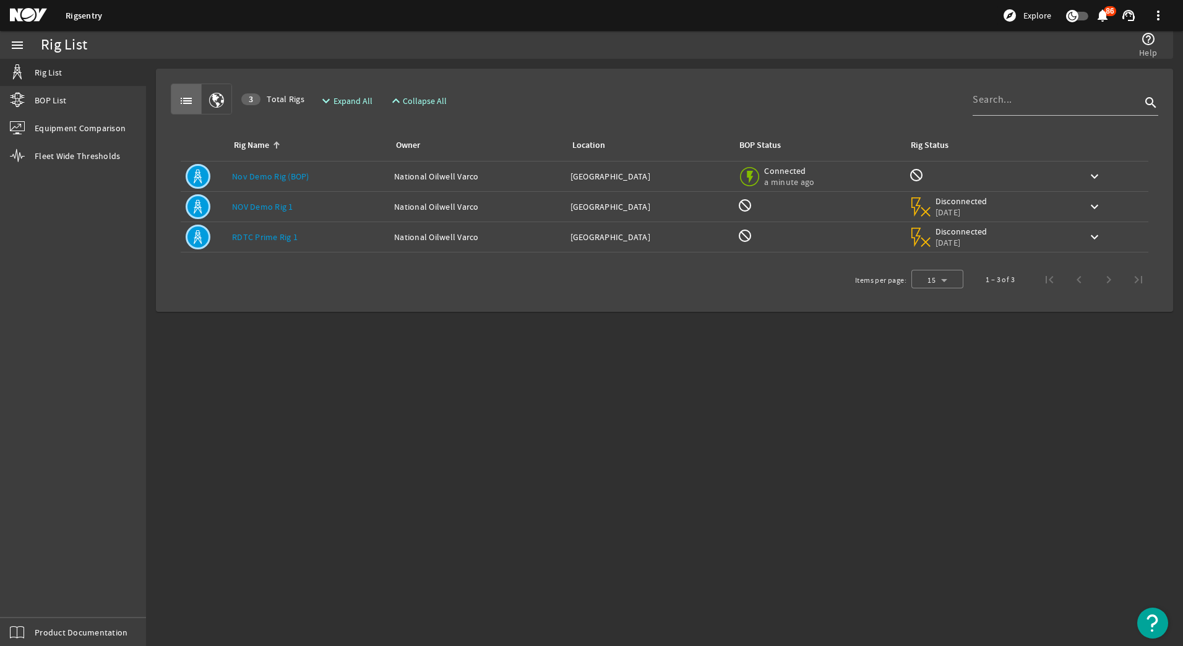
click at [261, 234] on link "RDTC Prime Rig 1" at bounding box center [265, 236] width 66 height 11
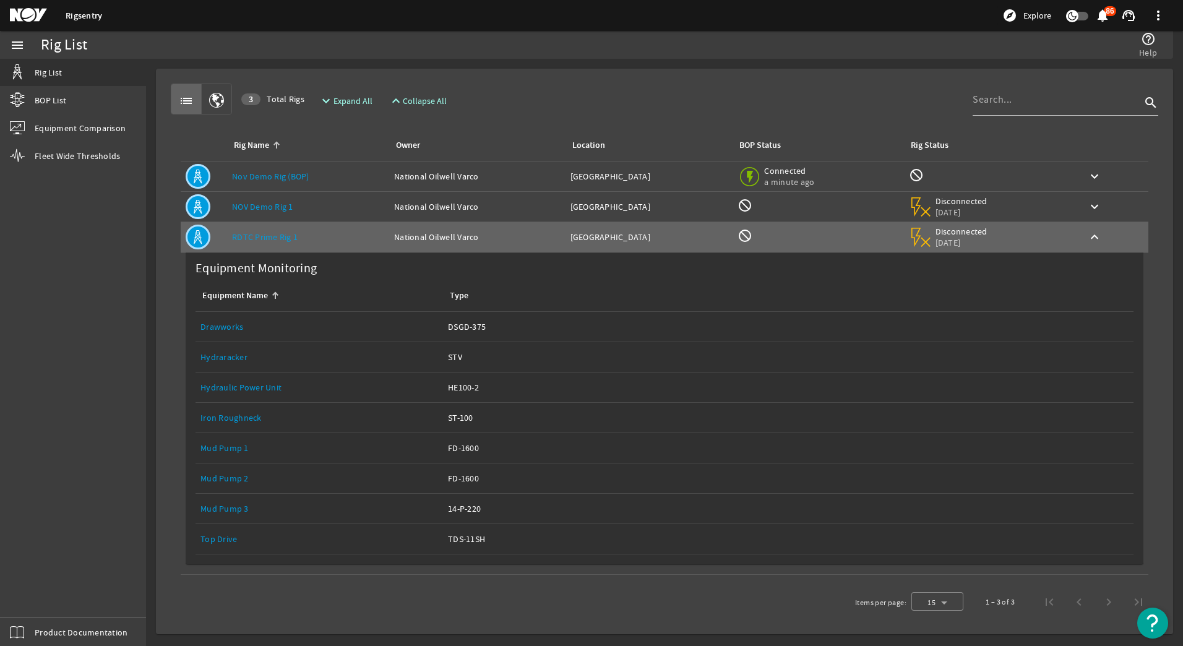
click at [284, 202] on link "NOV Demo Rig 1" at bounding box center [262, 206] width 61 height 11
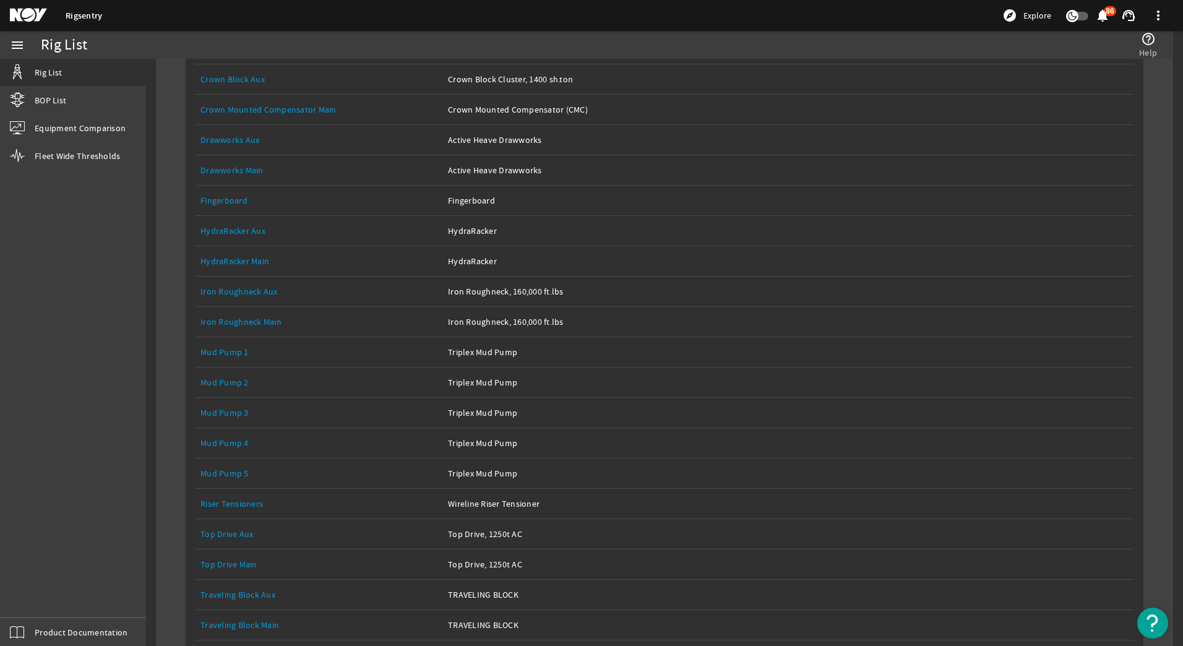
scroll to position [309, 0]
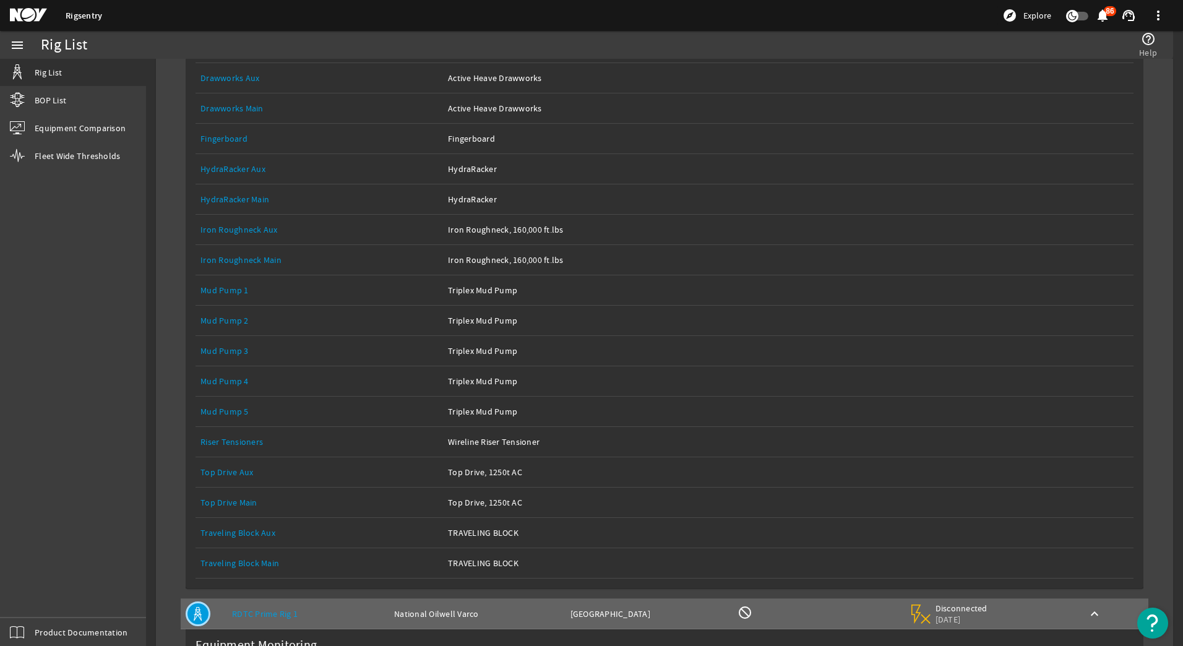
click at [230, 441] on link "Riser Tensioners" at bounding box center [231, 441] width 62 height 11
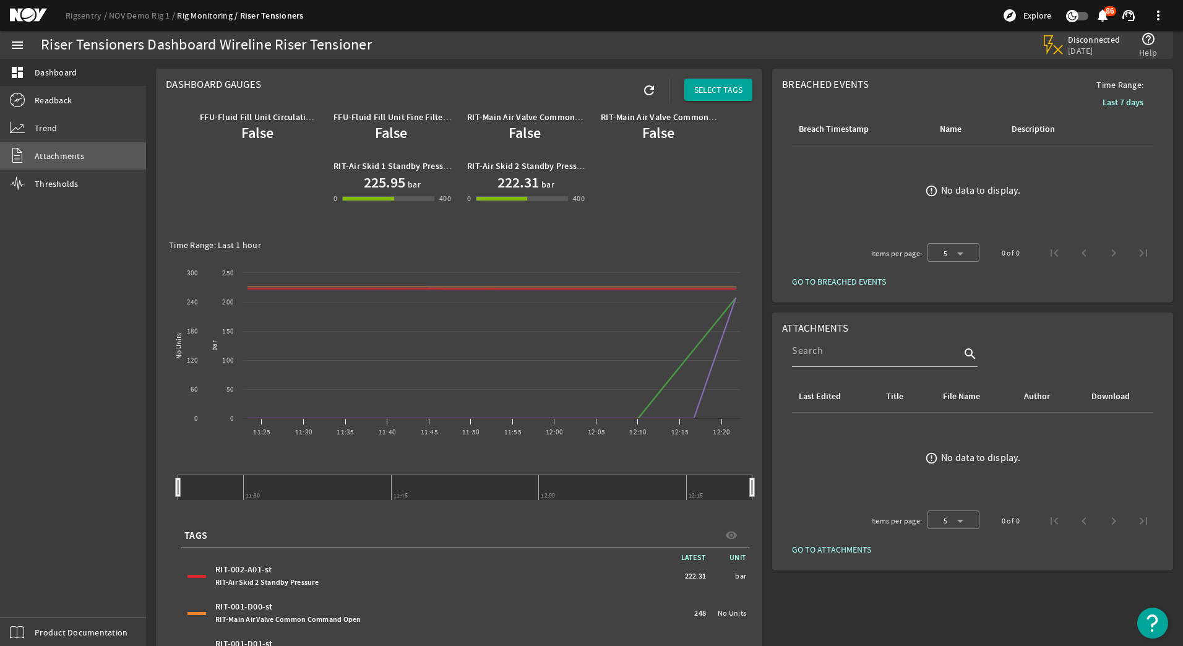
click at [46, 156] on span "Attachments" at bounding box center [59, 156] width 49 height 12
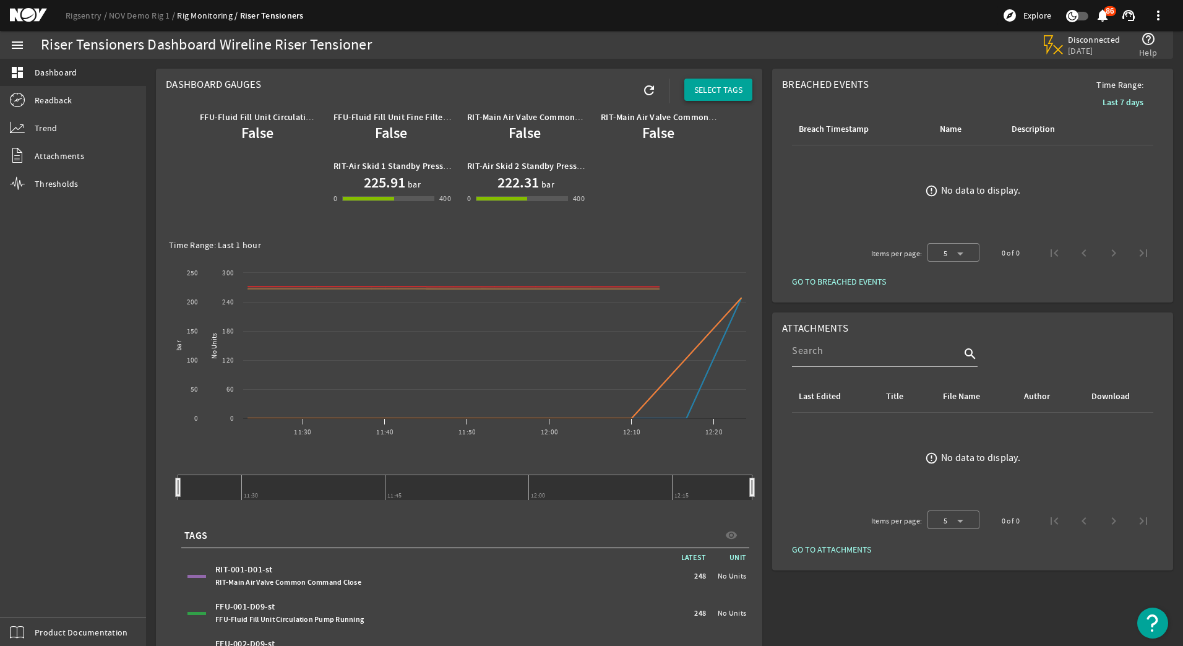
click at [704, 87] on span "SELECT TAGS" at bounding box center [718, 90] width 48 height 12
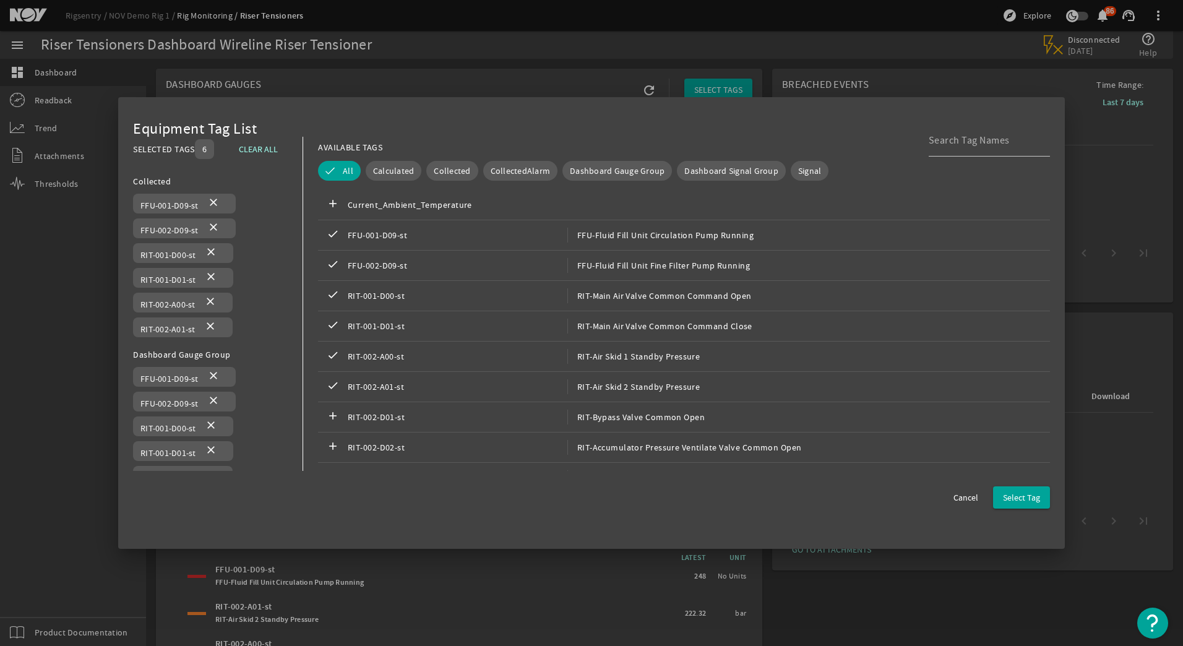
click at [1151, 620] on img "Open Resource Center" at bounding box center [1152, 622] width 31 height 31
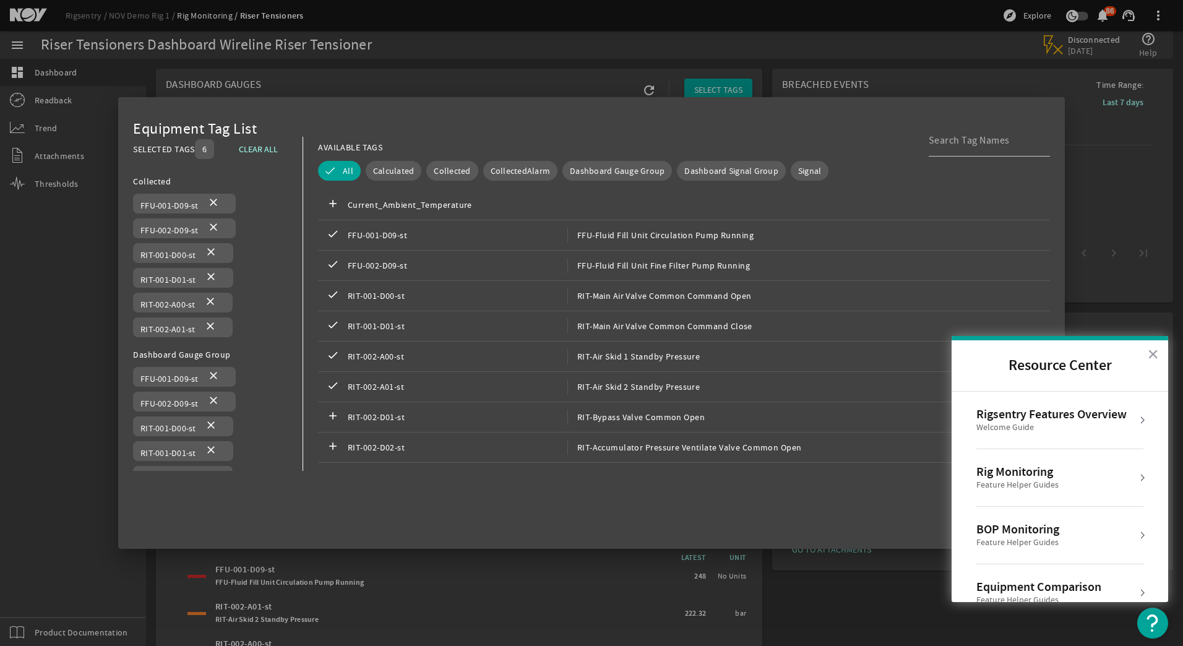
click at [1031, 411] on div "Rigsentry Features Overview" at bounding box center [1051, 413] width 150 height 15
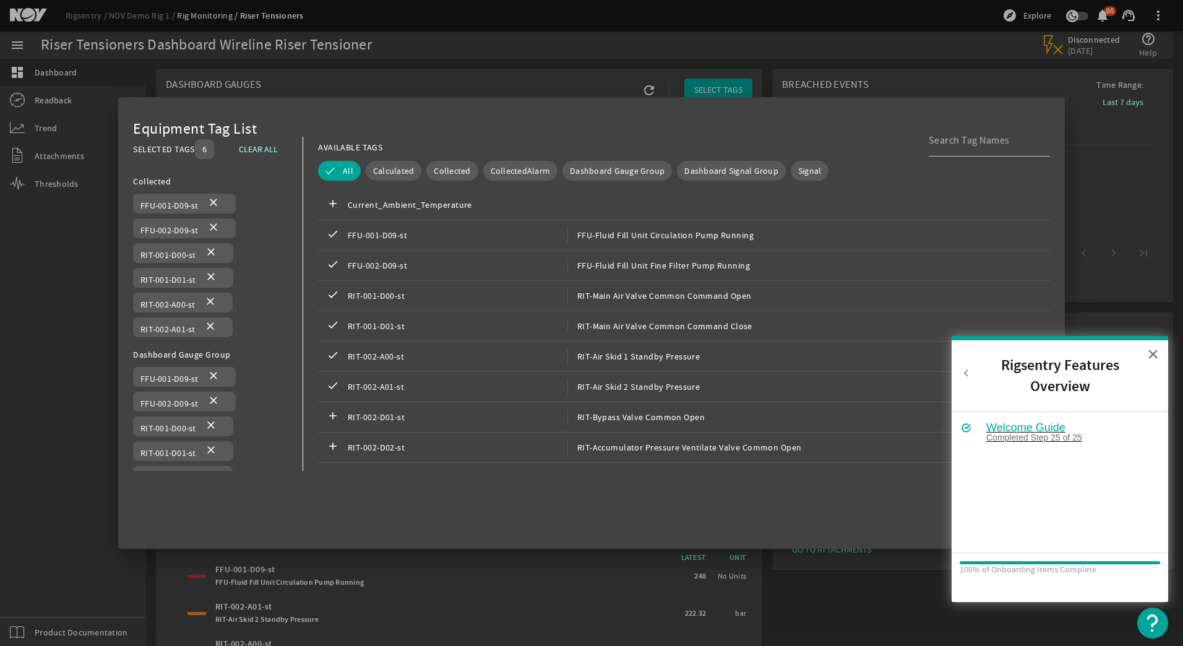
click at [1018, 433] on div "Completed Step 25 of 25" at bounding box center [1069, 437] width 166 height 9
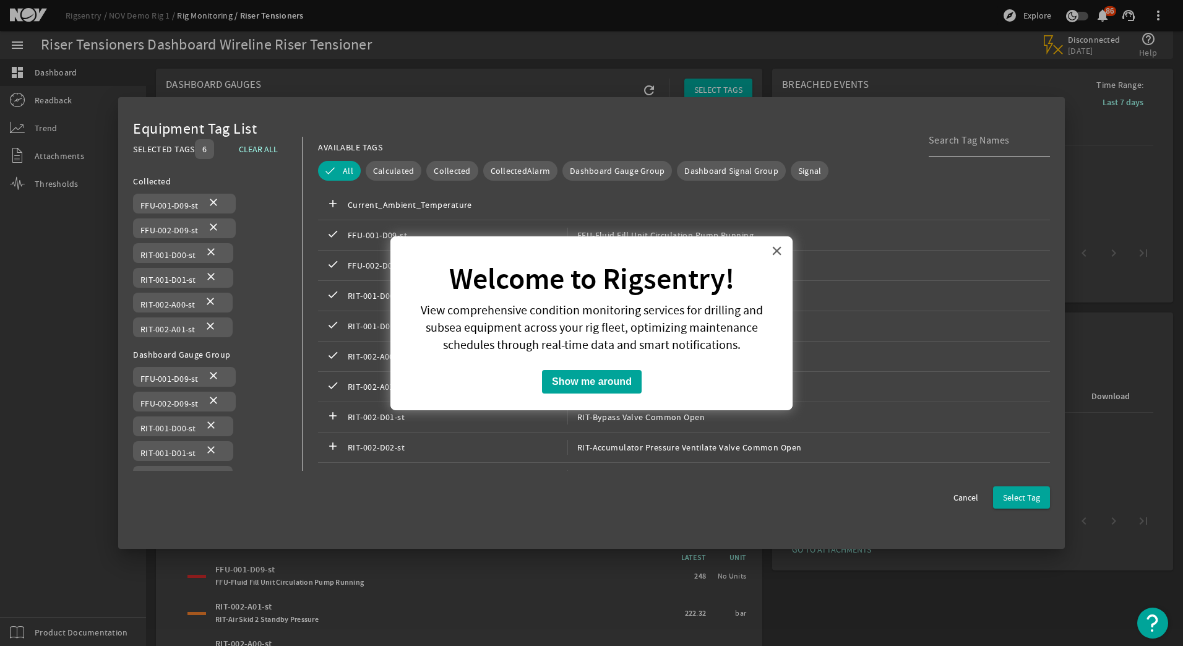
click at [778, 247] on button "×" at bounding box center [777, 251] width 12 height 20
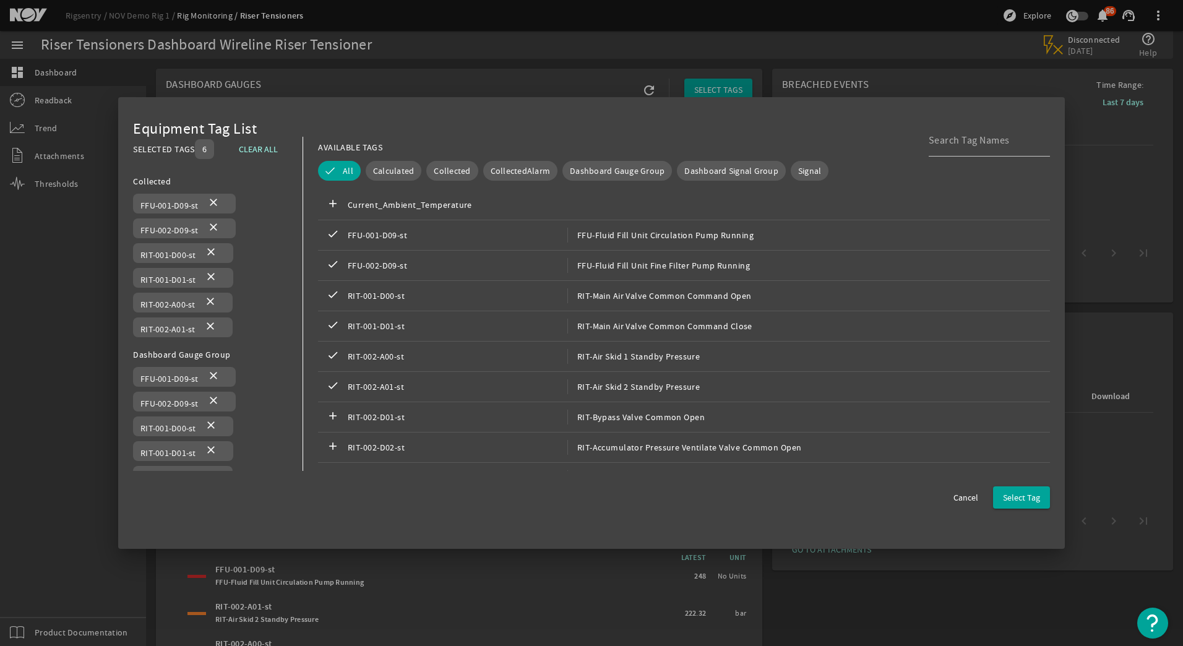
click at [68, 638] on div at bounding box center [591, 323] width 1183 height 646
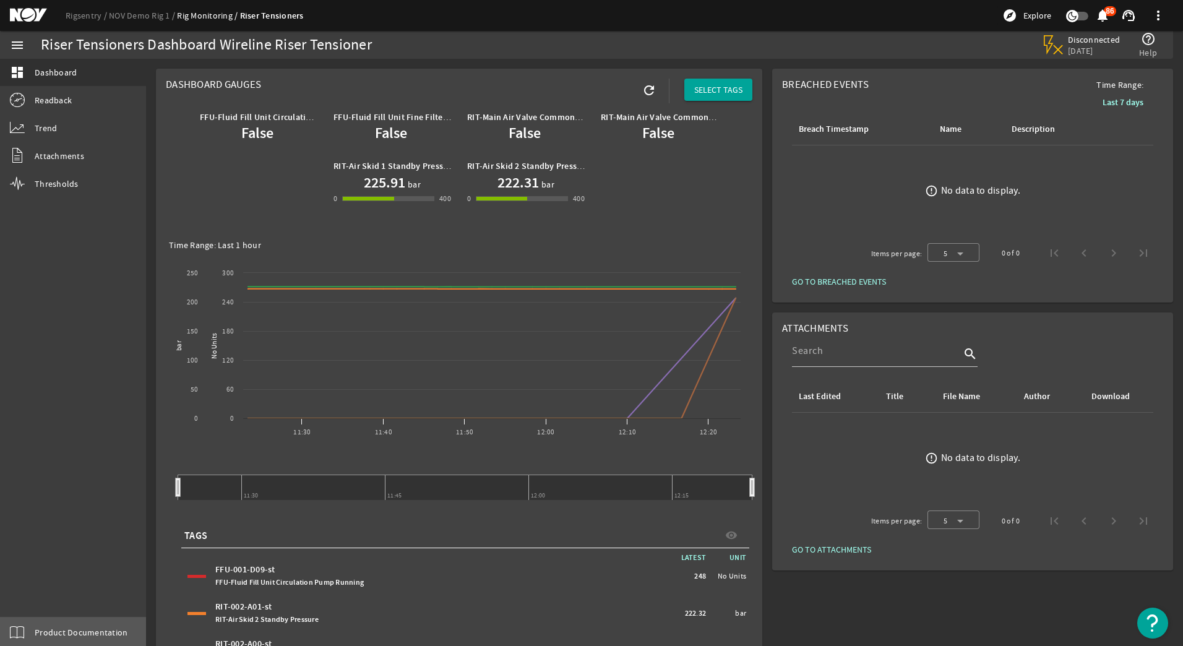
click at [55, 632] on span "Product Documentation" at bounding box center [81, 632] width 93 height 12
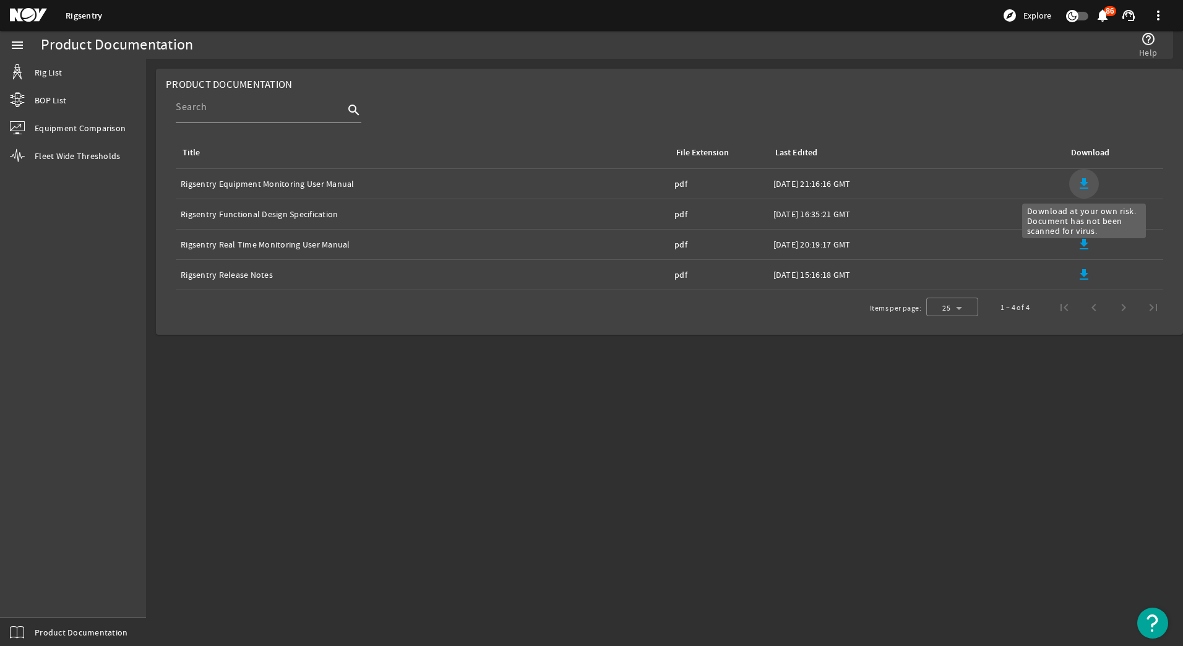
click at [1084, 180] on mat-icon "file_download" at bounding box center [1083, 183] width 15 height 15
click at [1085, 182] on mat-icon "file_download" at bounding box center [1083, 183] width 15 height 15
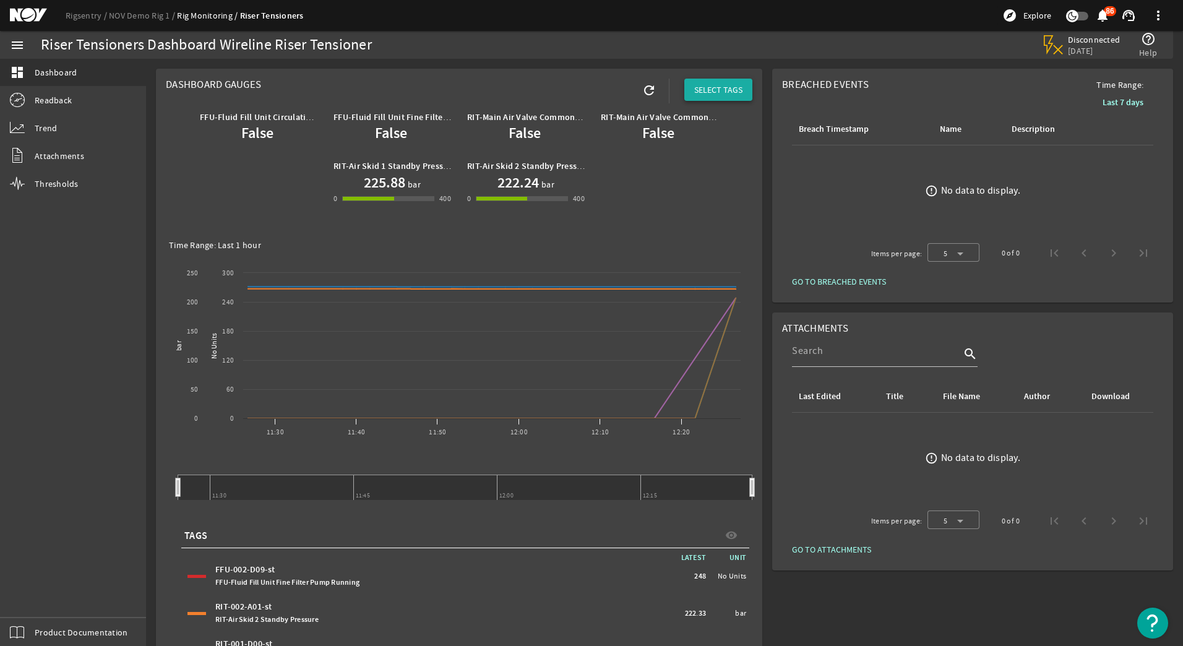
click at [703, 86] on span "SELECT TAGS" at bounding box center [718, 90] width 48 height 12
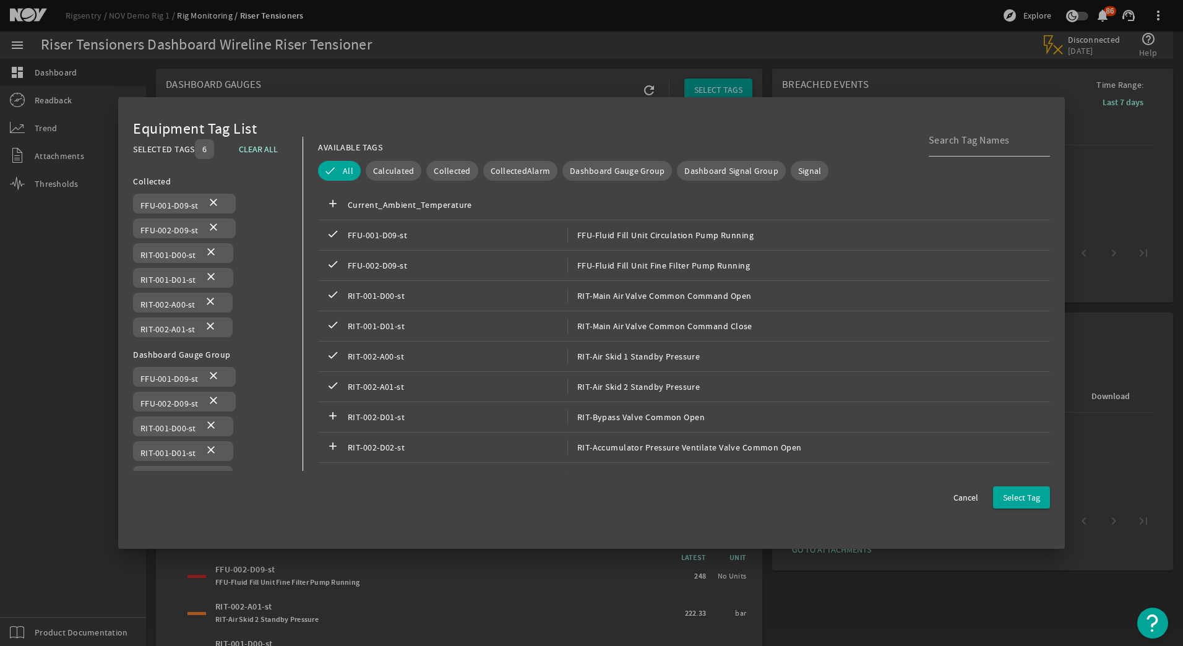
click at [20, 48] on div at bounding box center [591, 323] width 1183 height 646
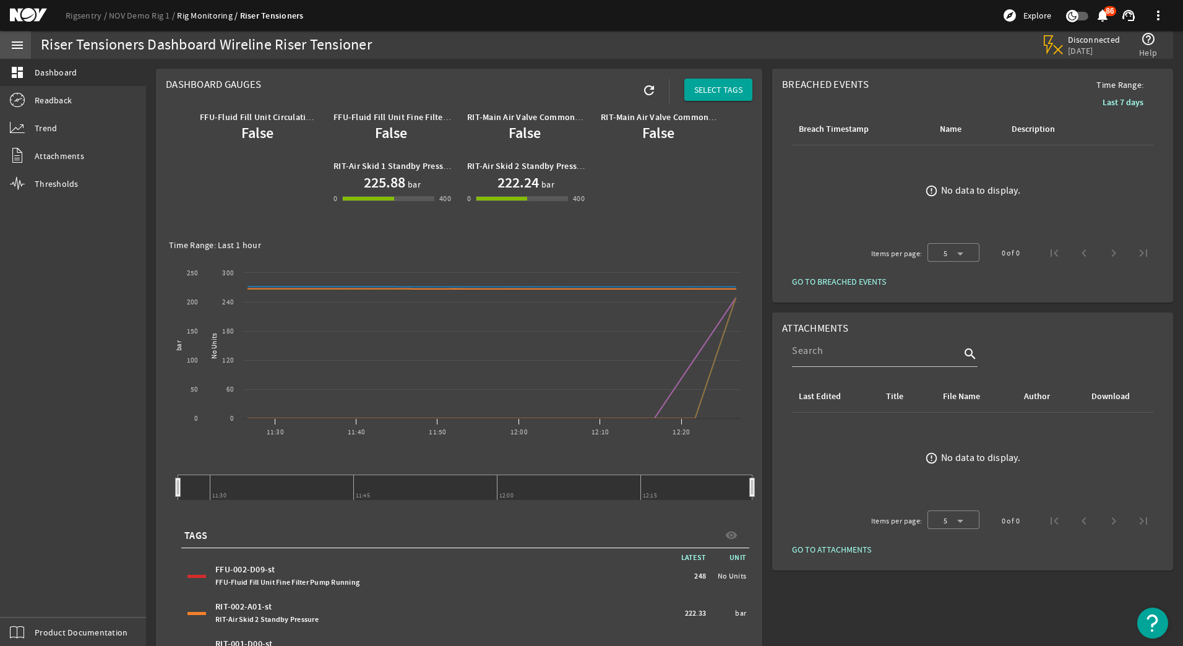
click at [19, 45] on mat-icon "menu" at bounding box center [17, 45] width 15 height 15
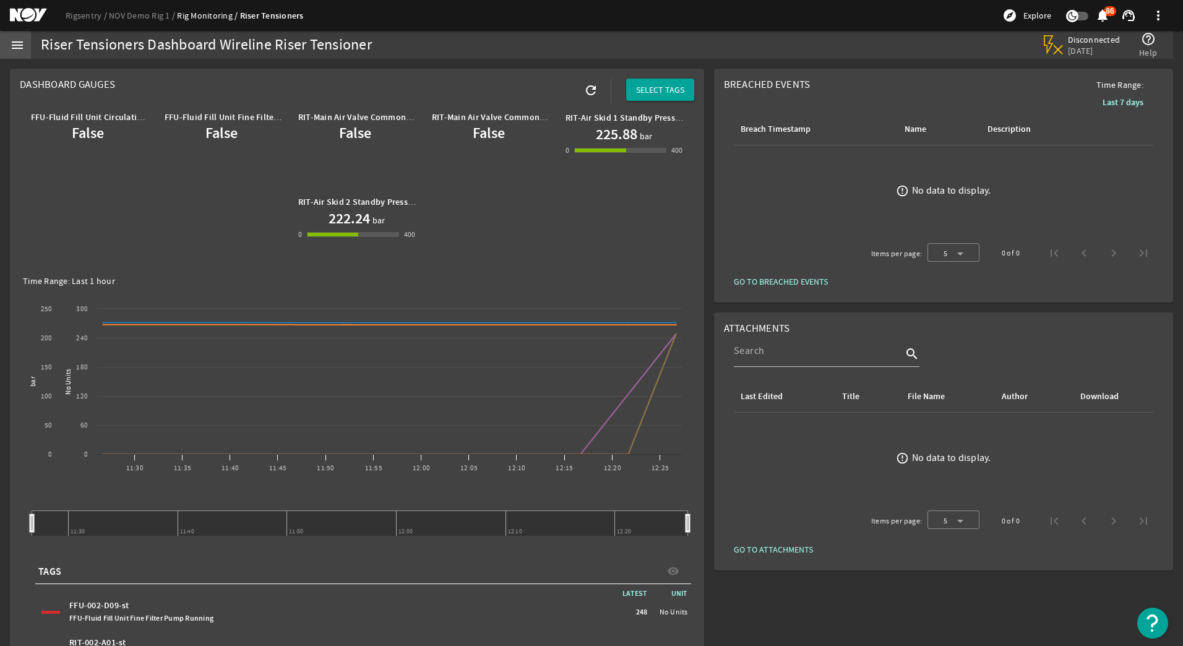
click at [19, 45] on mat-icon "menu" at bounding box center [17, 45] width 15 height 15
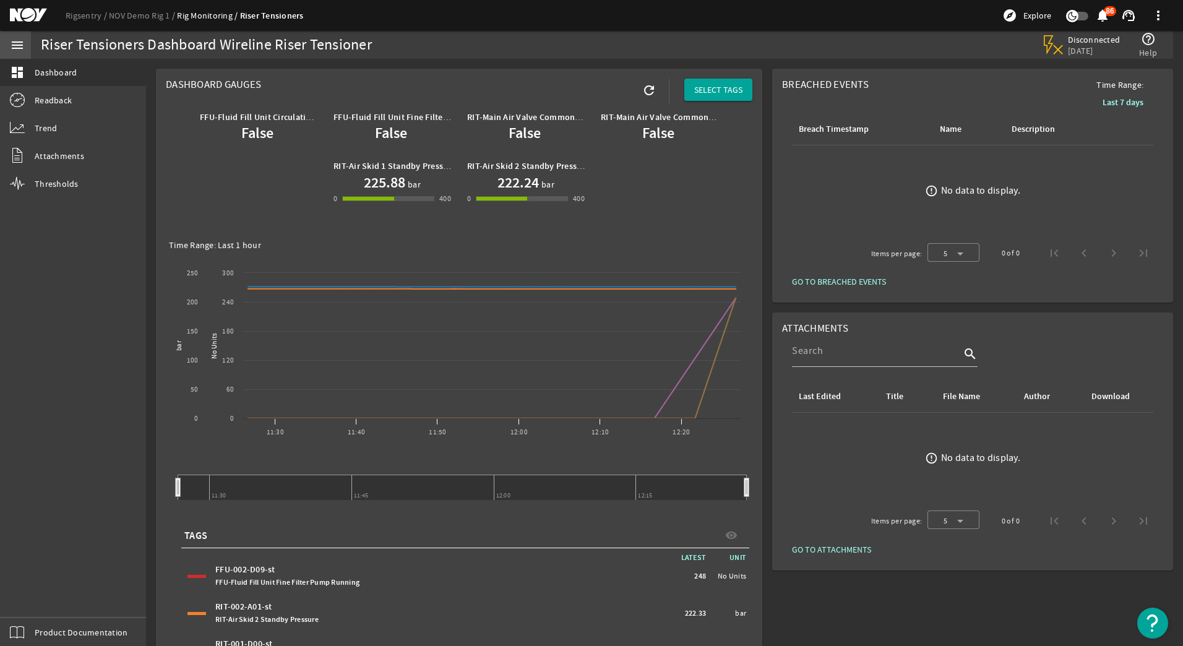
click at [14, 41] on mat-icon "menu" at bounding box center [17, 45] width 15 height 15
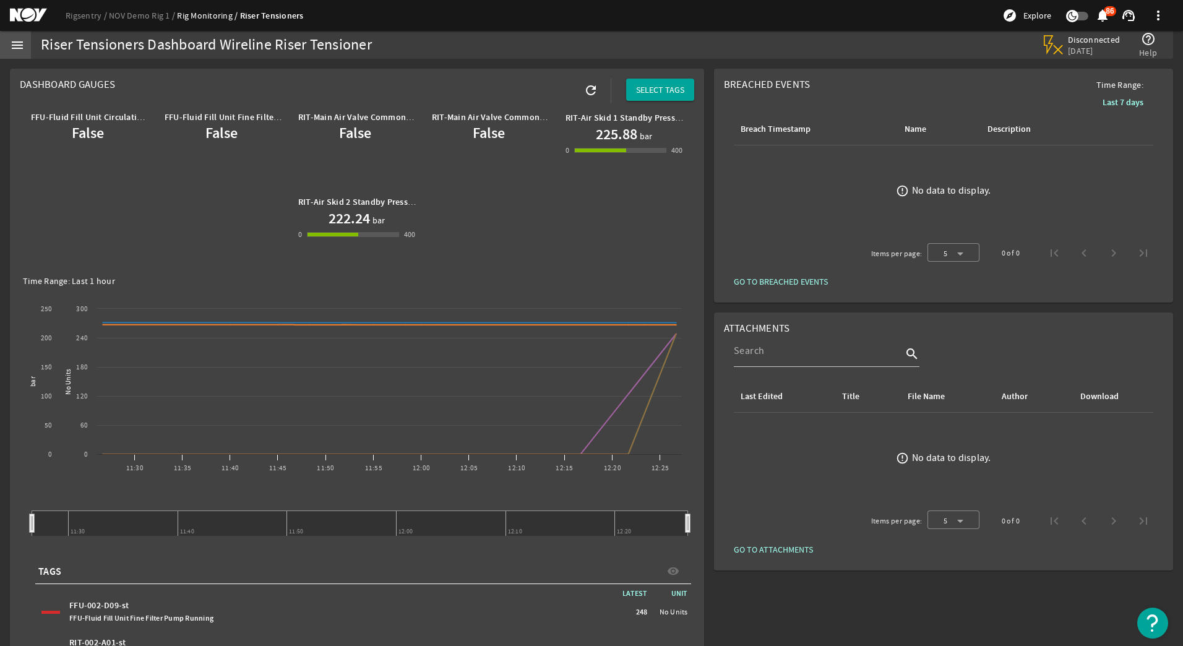
click at [16, 38] on mat-icon "menu" at bounding box center [17, 45] width 15 height 15
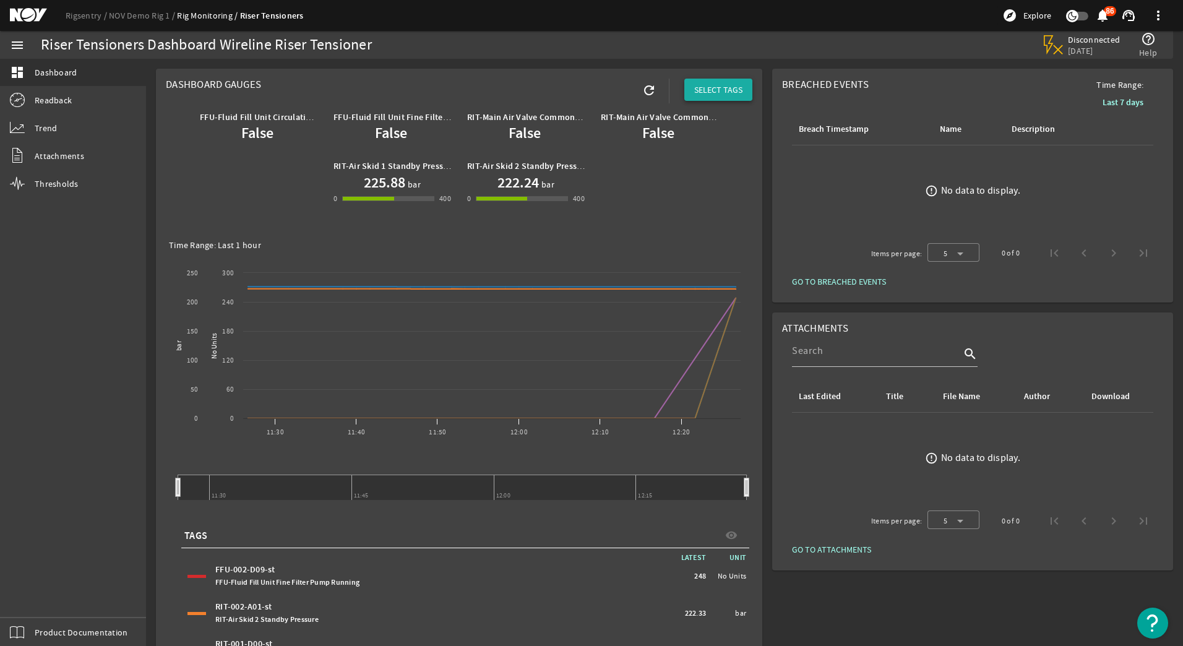
click at [704, 89] on span "SELECT TAGS" at bounding box center [718, 90] width 48 height 12
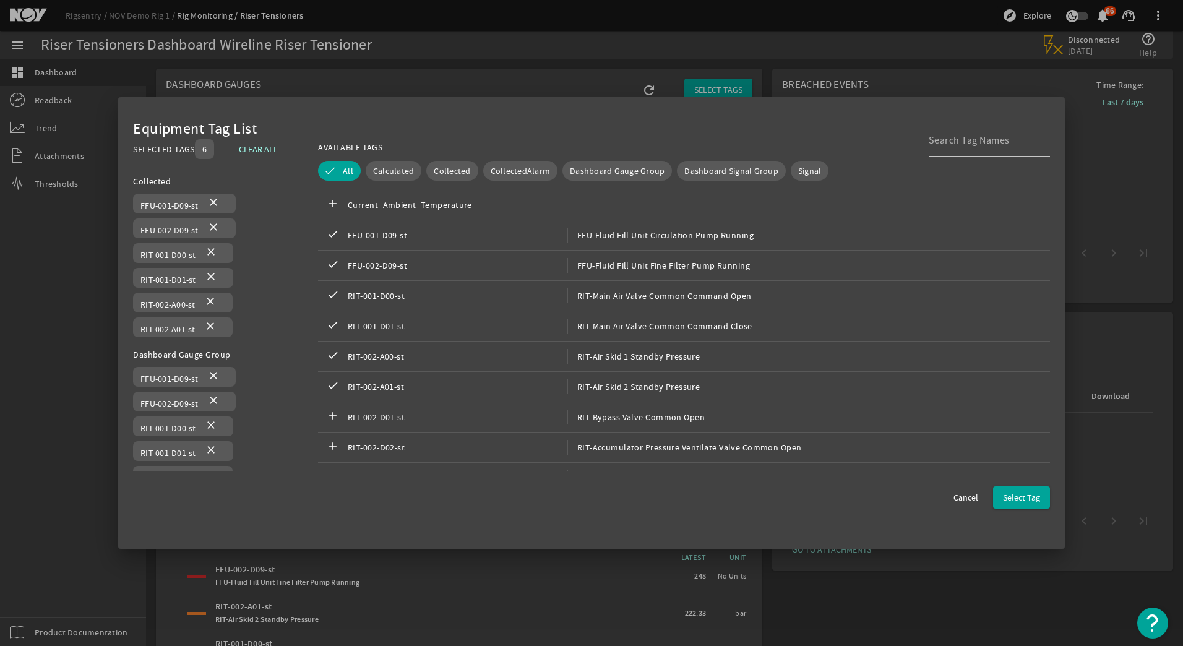
drag, startPoint x: 466, startPoint y: 238, endPoint x: 443, endPoint y: 120, distance: 119.7
click at [443, 120] on mat-dialog-content "Equipment Tag List SELECTED TAGS 6 CLEAR ALL You can select up to 10 tags. Coll…" at bounding box center [591, 294] width 917 height 354
drag, startPoint x: 316, startPoint y: 204, endPoint x: 445, endPoint y: 379, distance: 217.1
click at [445, 379] on div "AVAILABLE TAGS All Calculated Collected CollectedAlarm Dashboard Gauge Group Da…" at bounding box center [676, 309] width 747 height 345
click at [366, 107] on div "Equipment Tag List SELECTED TAGS 6 CLEAR ALL You can select up to 10 tags. Coll…" at bounding box center [591, 323] width 946 height 452
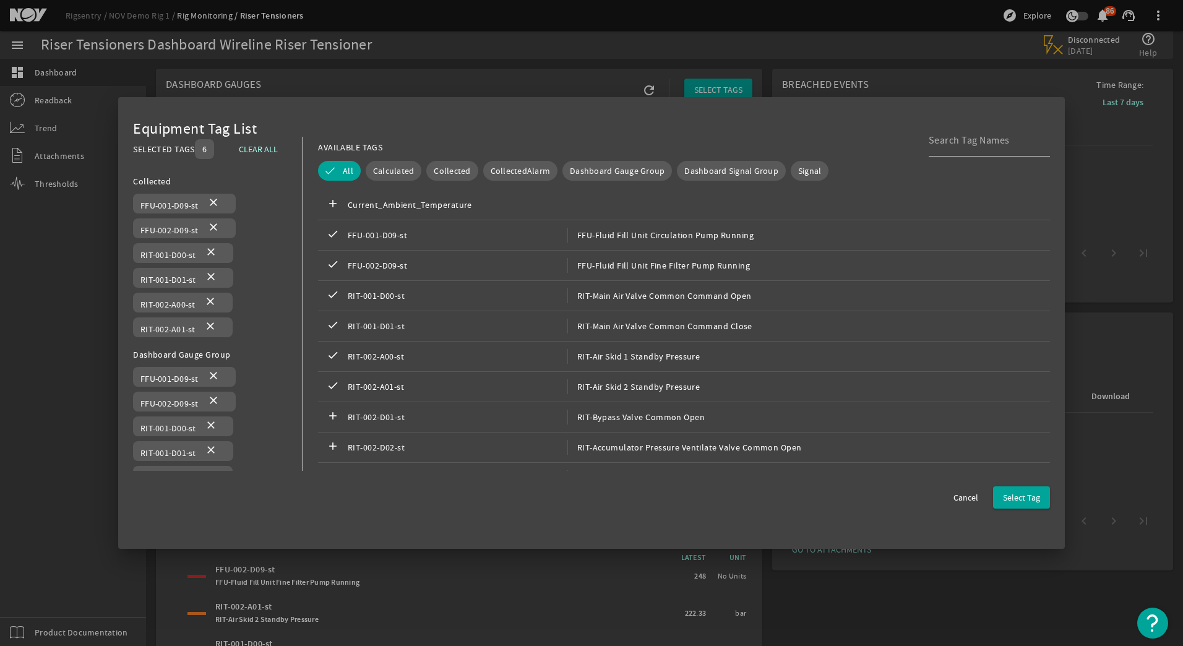
click at [1075, 22] on div at bounding box center [591, 323] width 1183 height 646
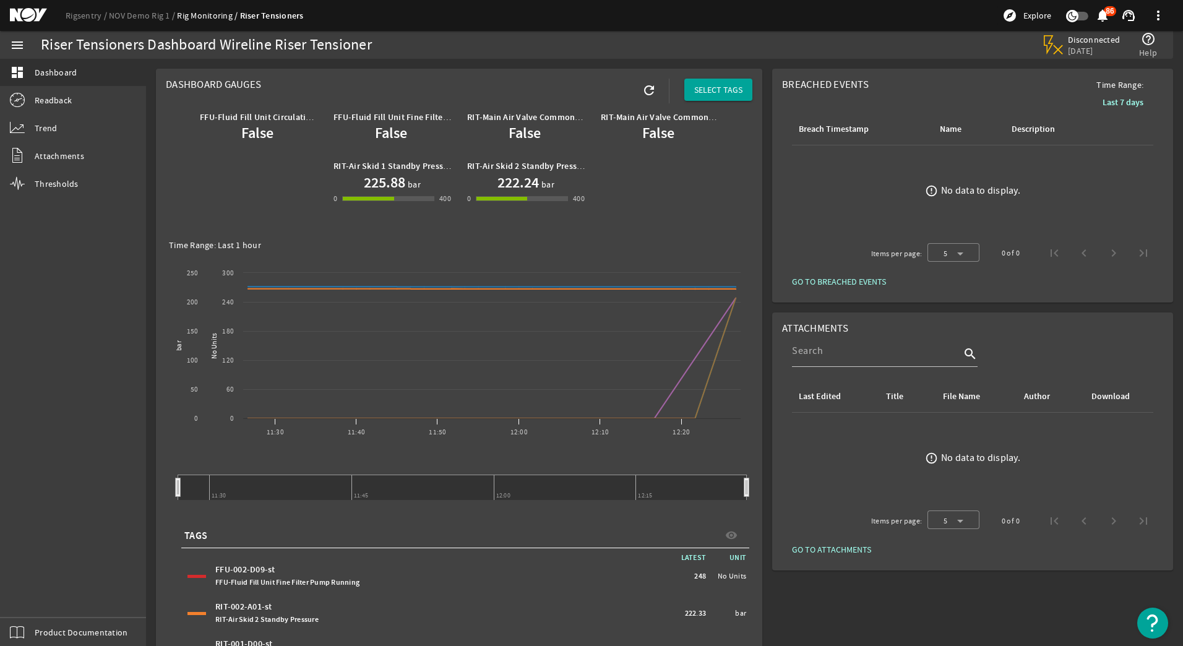
click at [1075, 19] on icon "button" at bounding box center [1071, 16] width 11 height 11
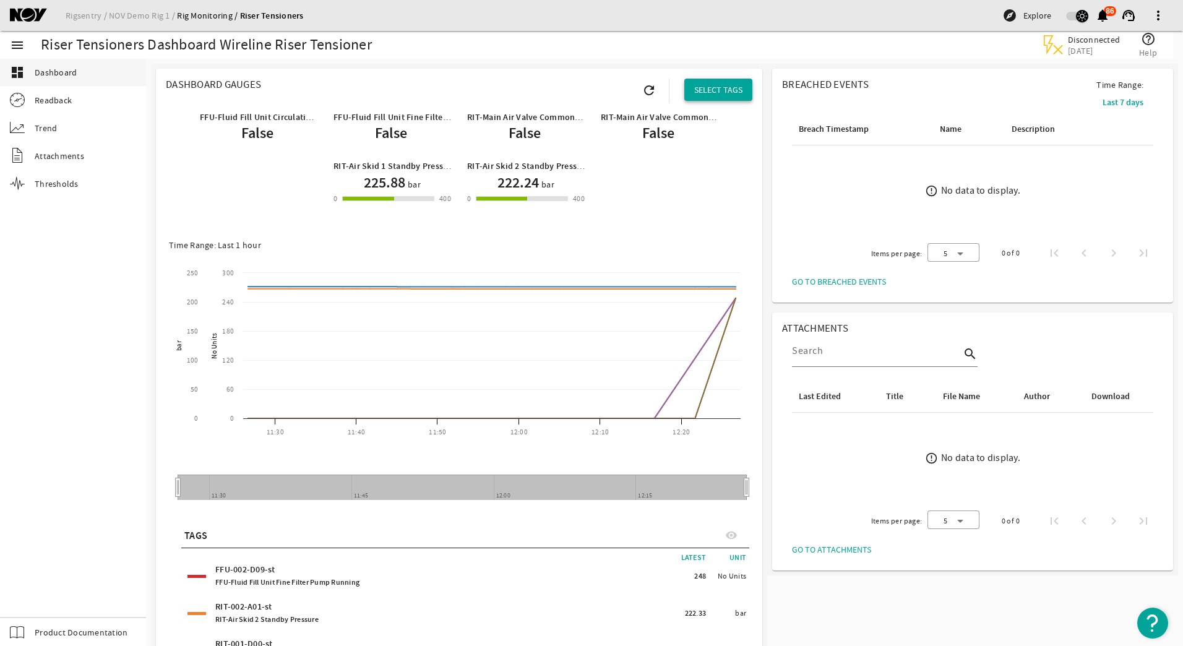
click at [702, 87] on span "SELECT TAGS" at bounding box center [718, 90] width 48 height 12
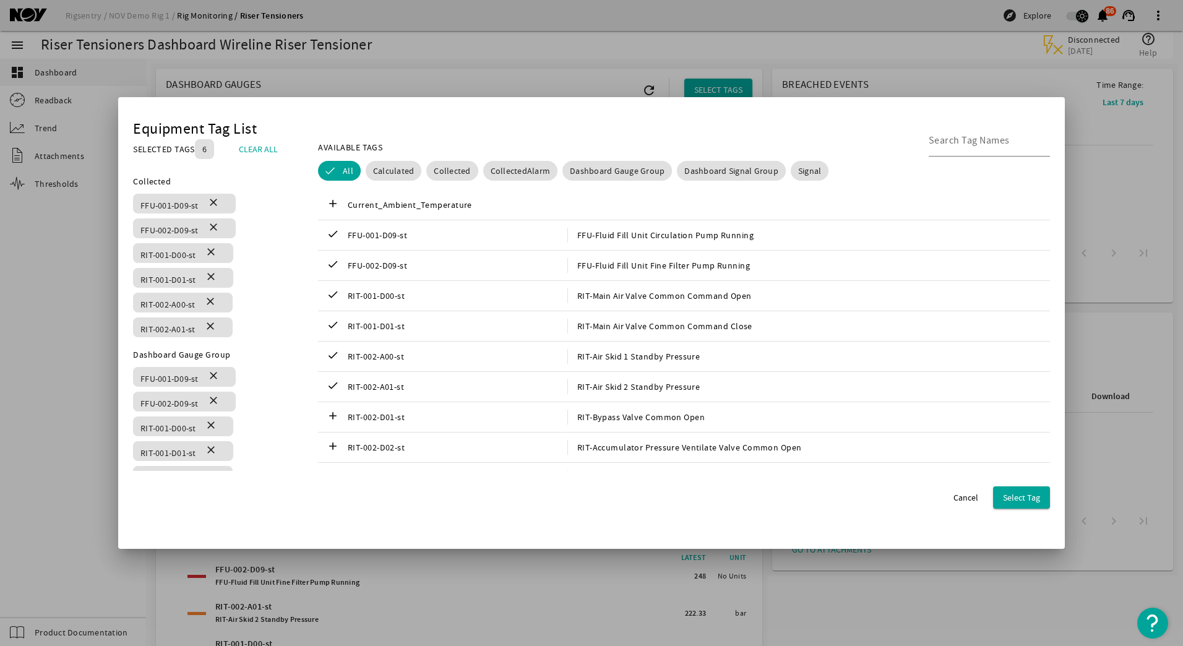
drag, startPoint x: 536, startPoint y: 361, endPoint x: 406, endPoint y: 519, distance: 204.4
click at [406, 519] on div "Equipment Tag List SELECTED TAGS 6 CLEAR ALL You can select up to 10 tags. Coll…" at bounding box center [591, 323] width 946 height 452
drag, startPoint x: 304, startPoint y: 355, endPoint x: 734, endPoint y: 351, distance: 430.0
click at [733, 352] on div "AVAILABLE TAGS All Calculated Collected CollectedAlarm Dashboard Gauge Group Da…" at bounding box center [676, 309] width 747 height 345
click at [1021, 500] on span "Select Tag" at bounding box center [1021, 497] width 37 height 12
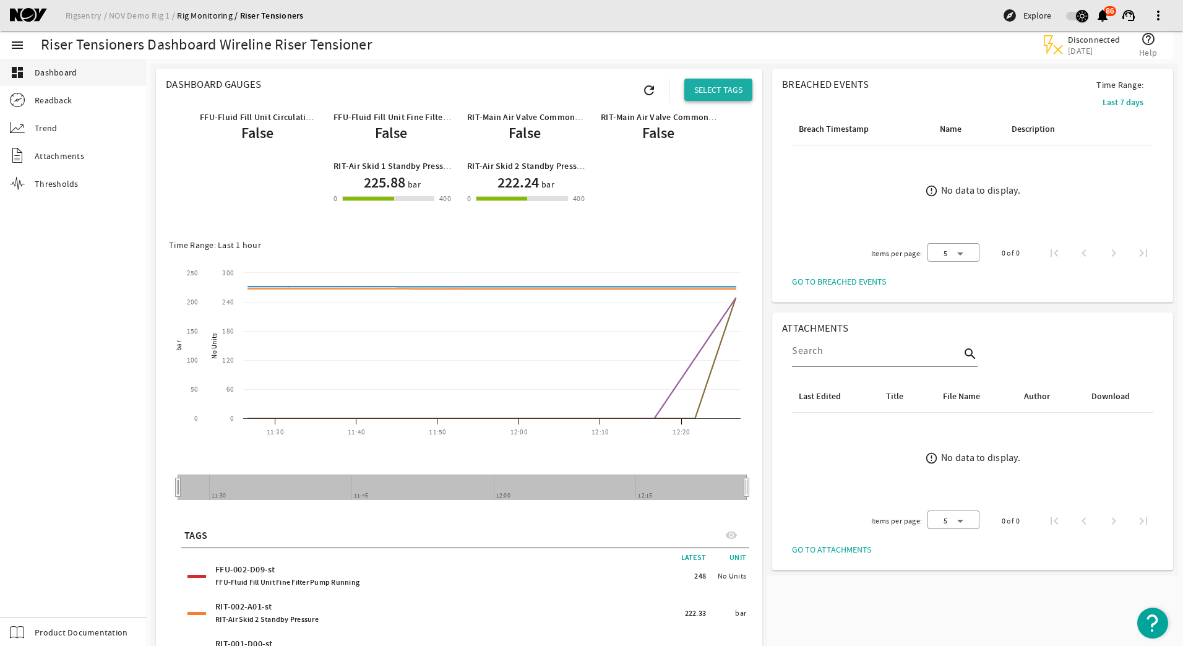
click at [714, 87] on span "SELECT TAGS" at bounding box center [718, 90] width 48 height 12
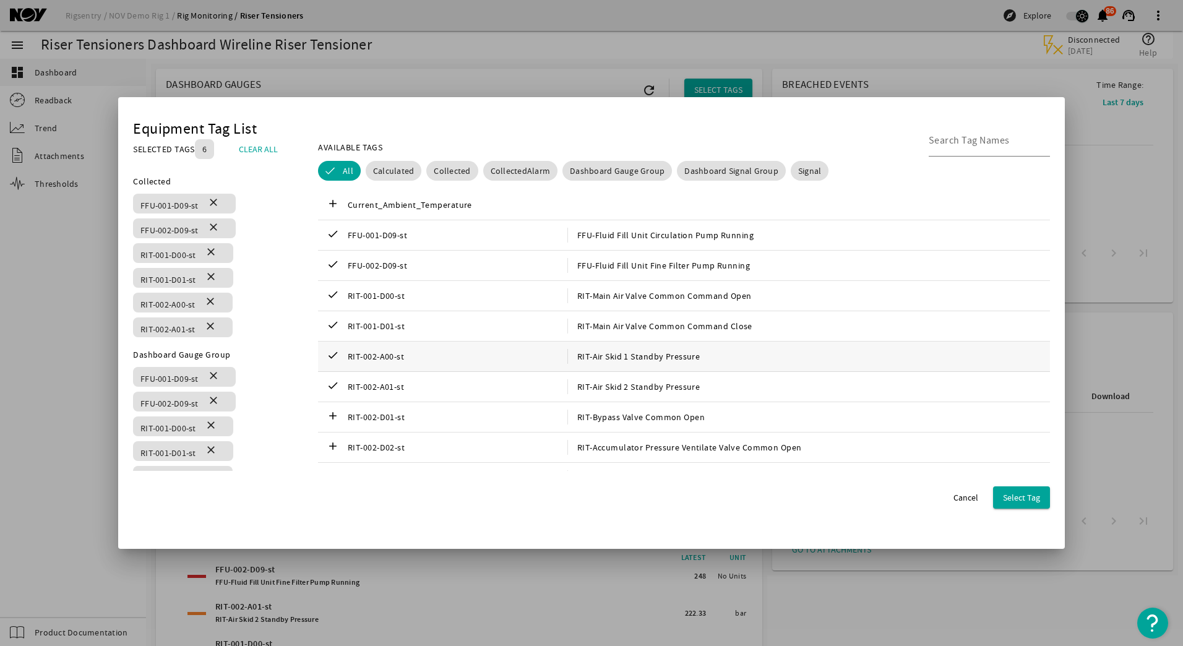
drag, startPoint x: 487, startPoint y: 354, endPoint x: 461, endPoint y: 359, distance: 26.3
click at [461, 359] on span "RIT-002-A00-st" at bounding box center [458, 356] width 220 height 15
click at [461, 357] on span "RIT-002-A00-st" at bounding box center [458, 356] width 220 height 15
drag, startPoint x: 177, startPoint y: 328, endPoint x: 509, endPoint y: 356, distance: 332.7
click at [509, 356] on span "RIT-002-A00-st" at bounding box center [458, 356] width 220 height 15
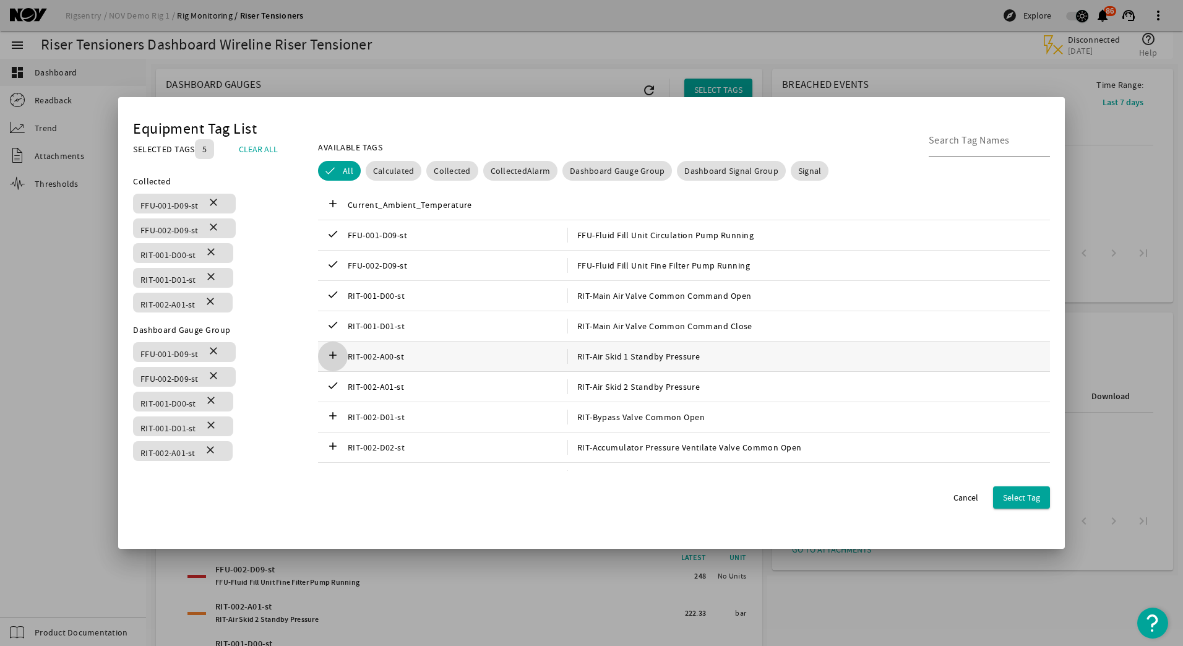
drag, startPoint x: 509, startPoint y: 356, endPoint x: 332, endPoint y: 356, distance: 176.3
click at [332, 356] on mat-icon "add" at bounding box center [332, 356] width 15 height 15
drag, startPoint x: 478, startPoint y: 359, endPoint x: 427, endPoint y: 108, distance: 257.0
click at [427, 108] on div "Equipment Tag List SELECTED TAGS 6 CLEAR ALL You can select up to 10 tags. Coll…" at bounding box center [591, 323] width 946 height 452
click at [470, 361] on span "RIT-002-A00-st" at bounding box center [458, 356] width 220 height 15
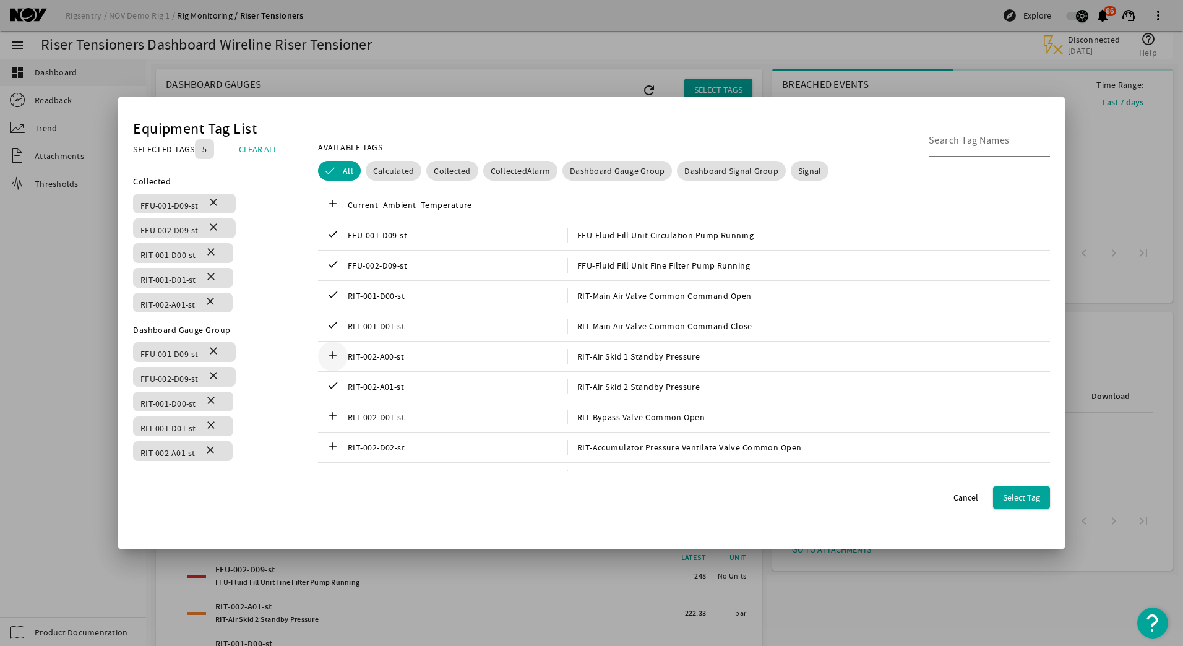
click at [488, 130] on div "Equipment Tag List" at bounding box center [591, 129] width 917 height 15
click at [444, 21] on div at bounding box center [591, 323] width 1183 height 646
